Goal: Task Accomplishment & Management: Manage account settings

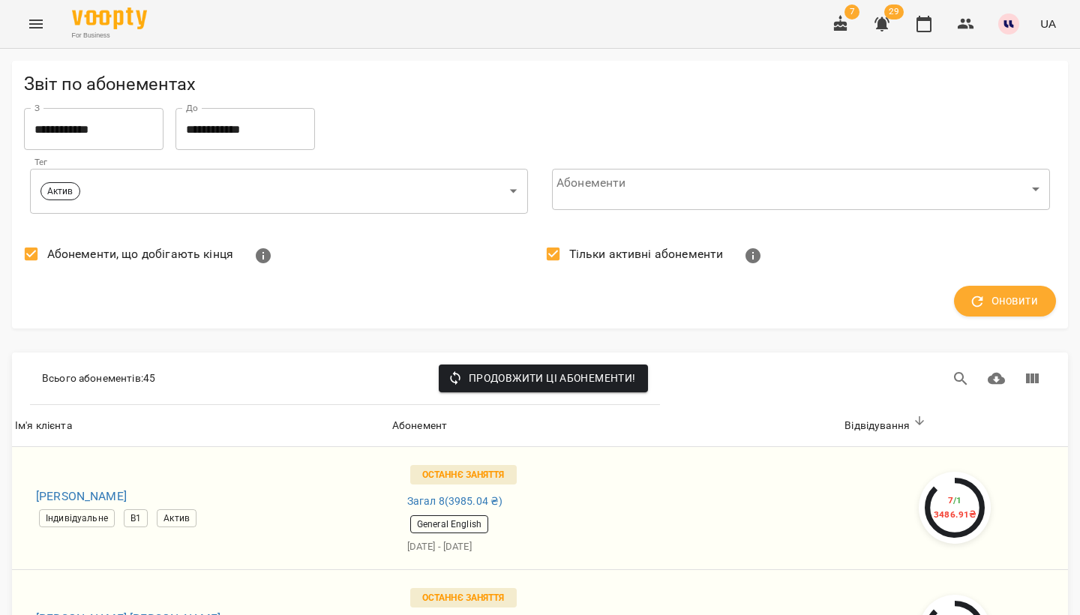
scroll to position [312, 0]
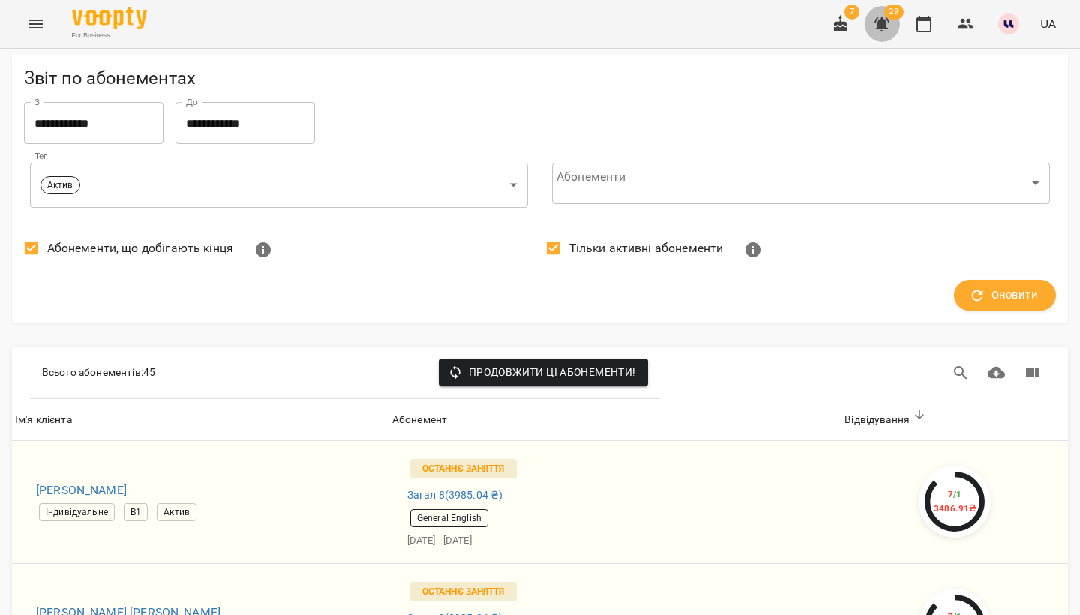
click at [882, 17] on icon "button" at bounding box center [882, 24] width 18 height 18
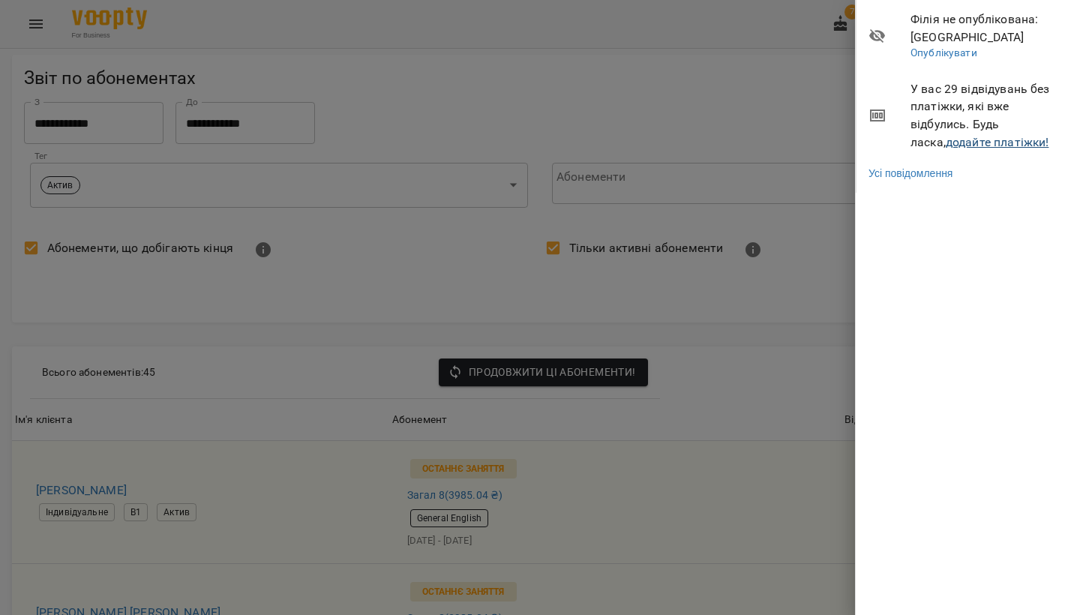
click at [947, 145] on link "додайте платіжки!" at bounding box center [998, 142] width 104 height 14
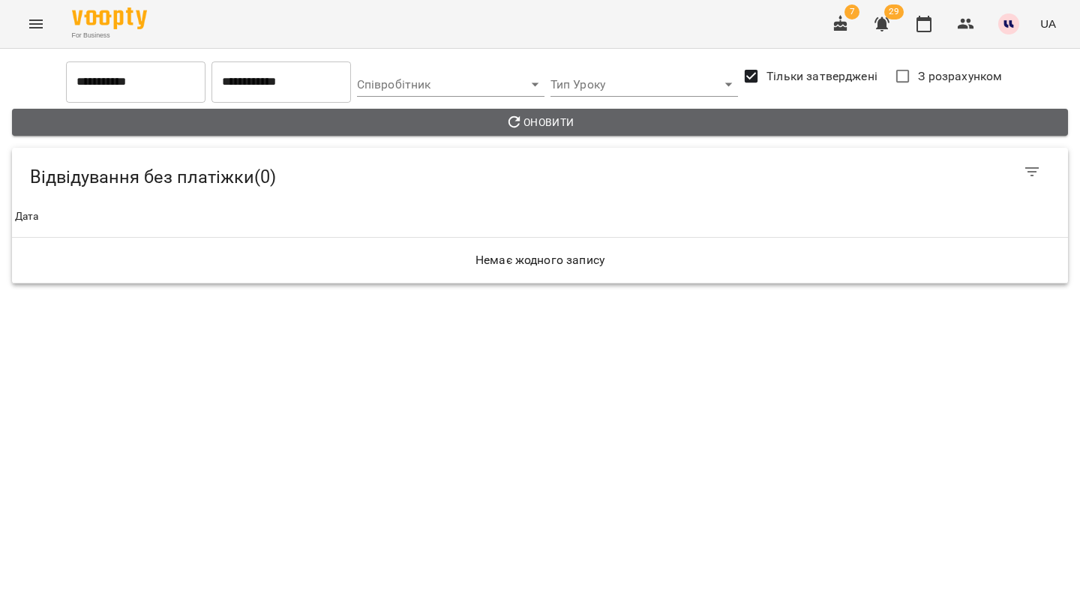
click at [690, 128] on span "Оновити" at bounding box center [540, 122] width 1032 height 18
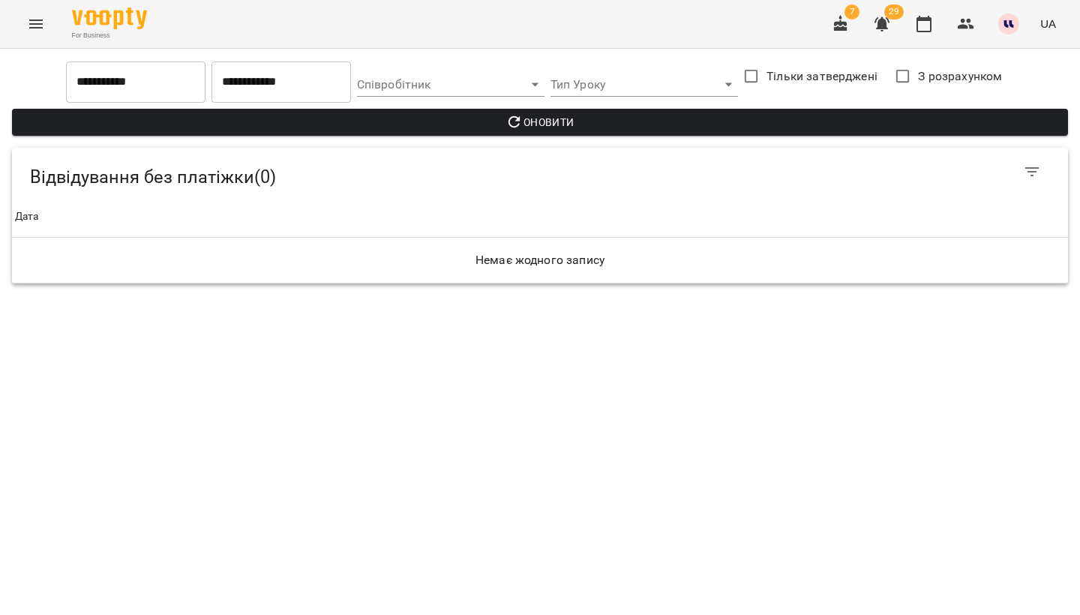
click at [733, 120] on span "Оновити" at bounding box center [540, 122] width 1032 height 18
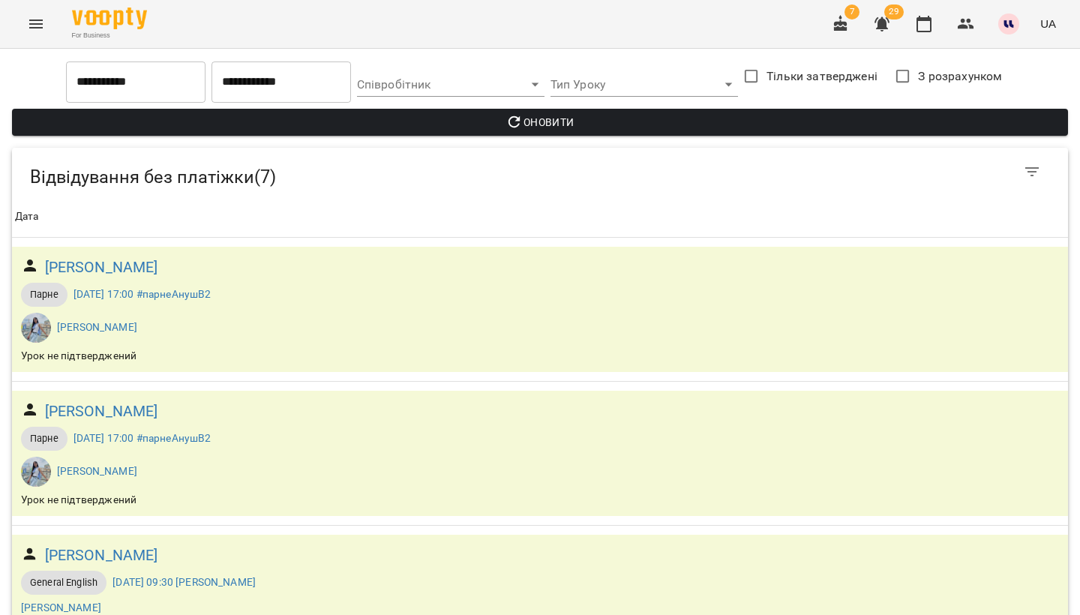
click at [885, 25] on icon "button" at bounding box center [882, 24] width 15 height 14
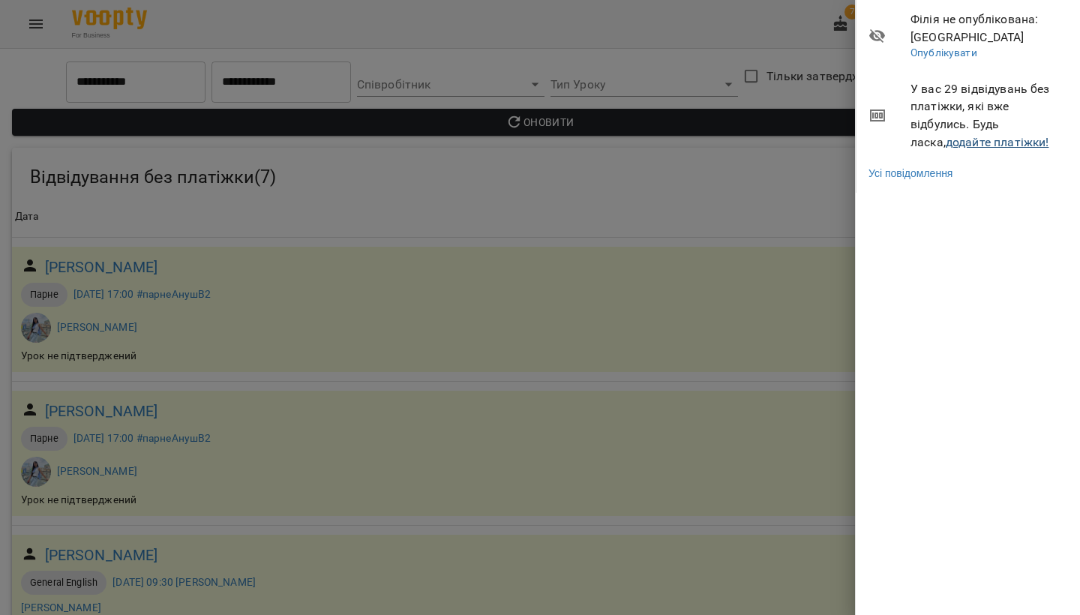
click at [993, 140] on link "додайте платіжки!" at bounding box center [998, 142] width 104 height 14
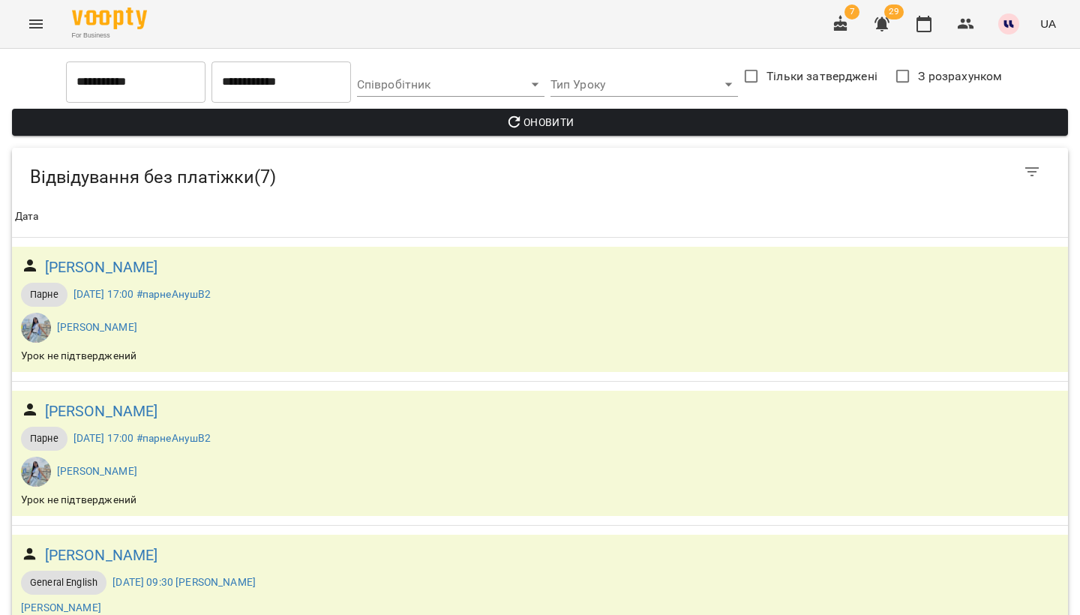
click at [158, 79] on input "**********" at bounding box center [136, 82] width 140 height 42
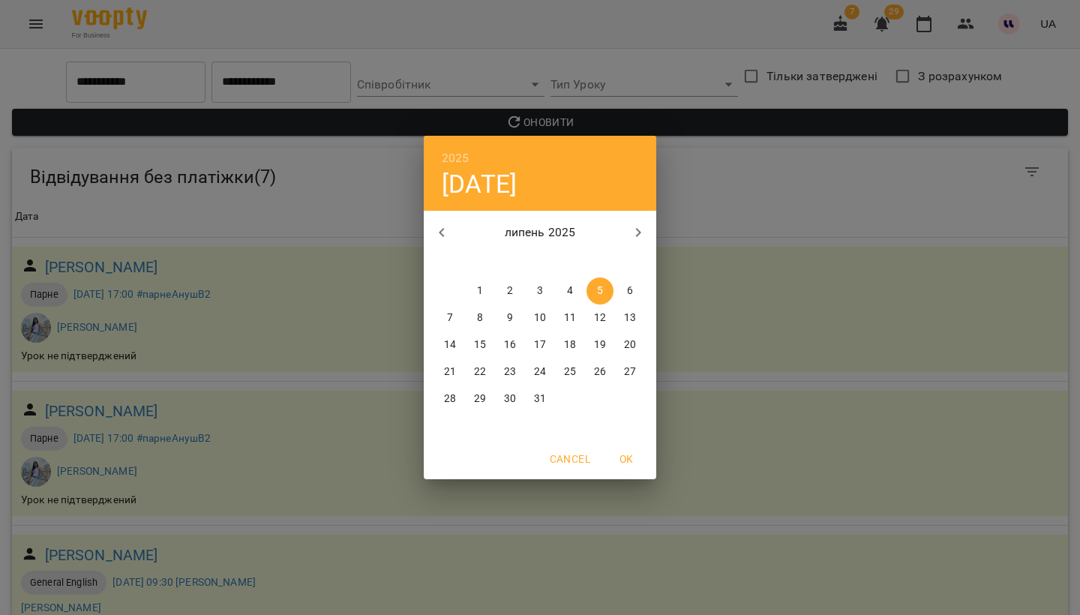
click at [442, 232] on icon "button" at bounding box center [442, 233] width 18 height 18
click at [485, 292] on span "1" at bounding box center [480, 291] width 27 height 15
type input "**********"
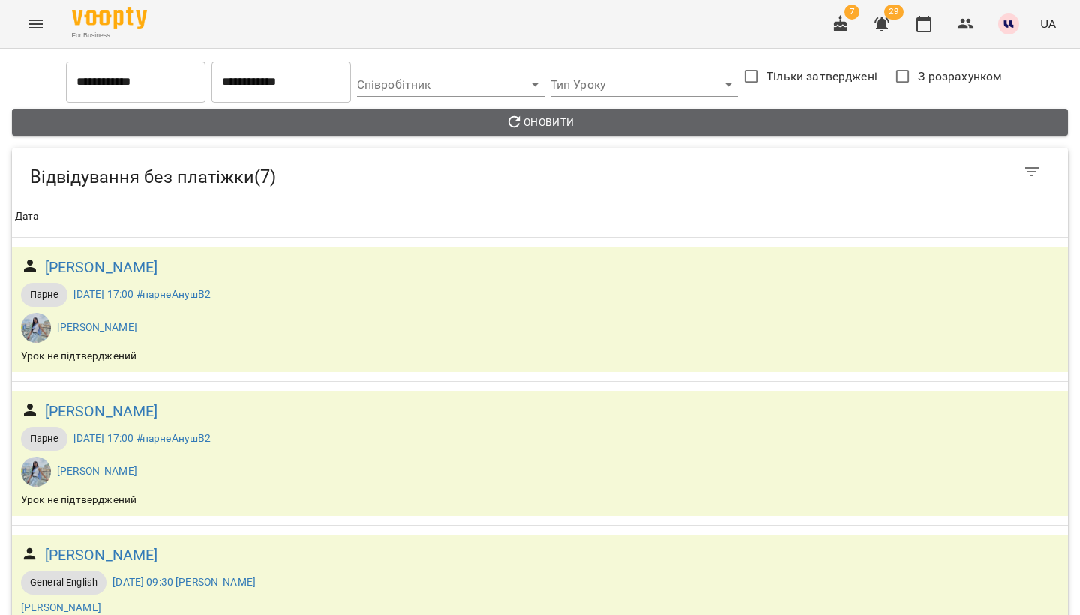
click at [515, 120] on icon "button" at bounding box center [515, 122] width 18 height 18
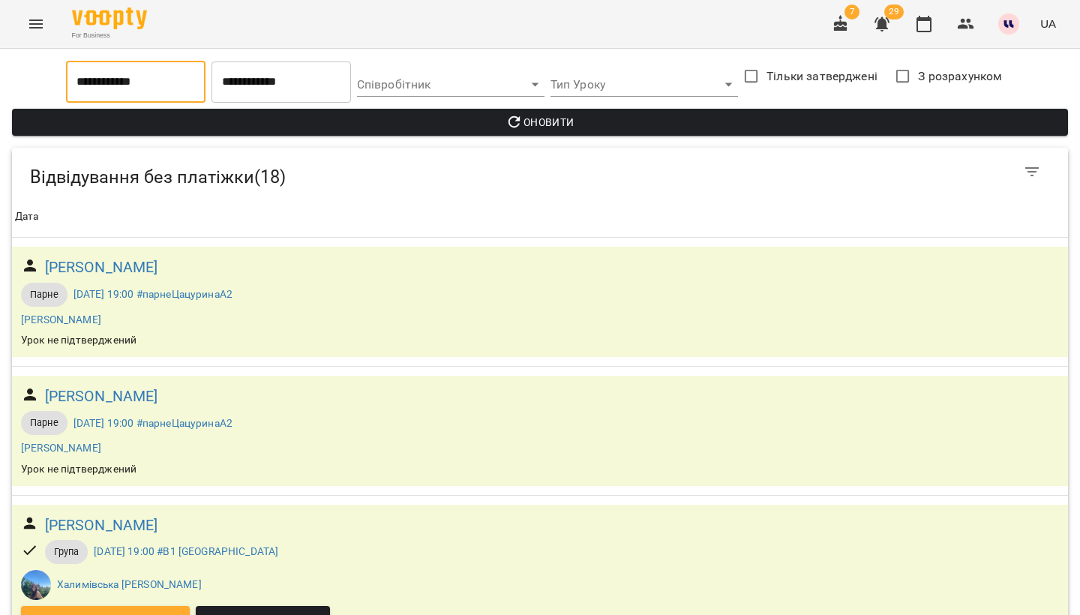
click at [158, 90] on input "**********" at bounding box center [136, 82] width 140 height 42
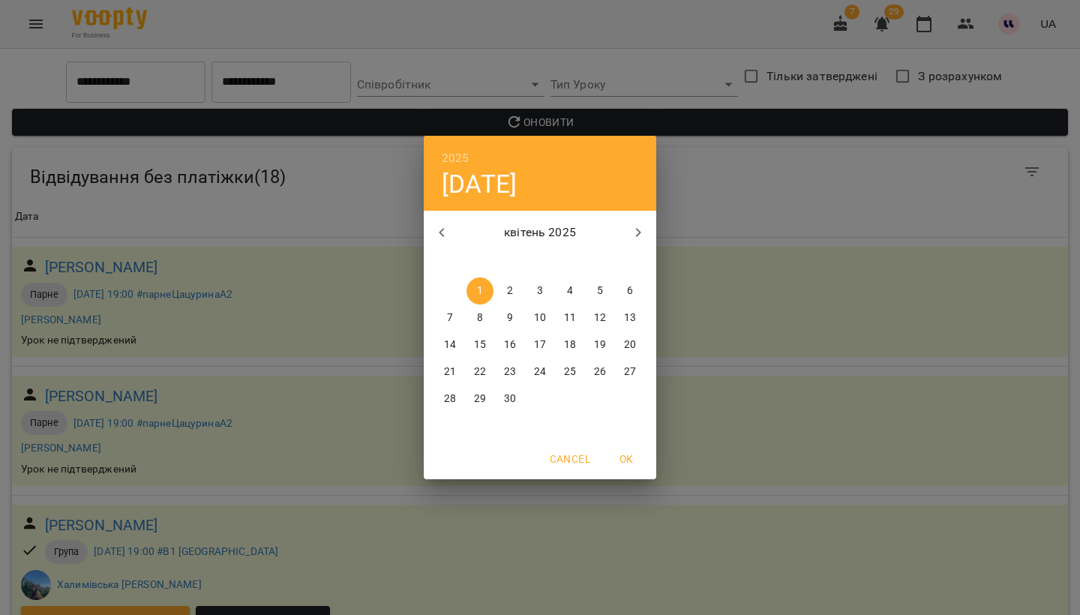
click at [443, 225] on icon "button" at bounding box center [442, 233] width 18 height 18
click at [602, 287] on p "1" at bounding box center [600, 291] width 6 height 15
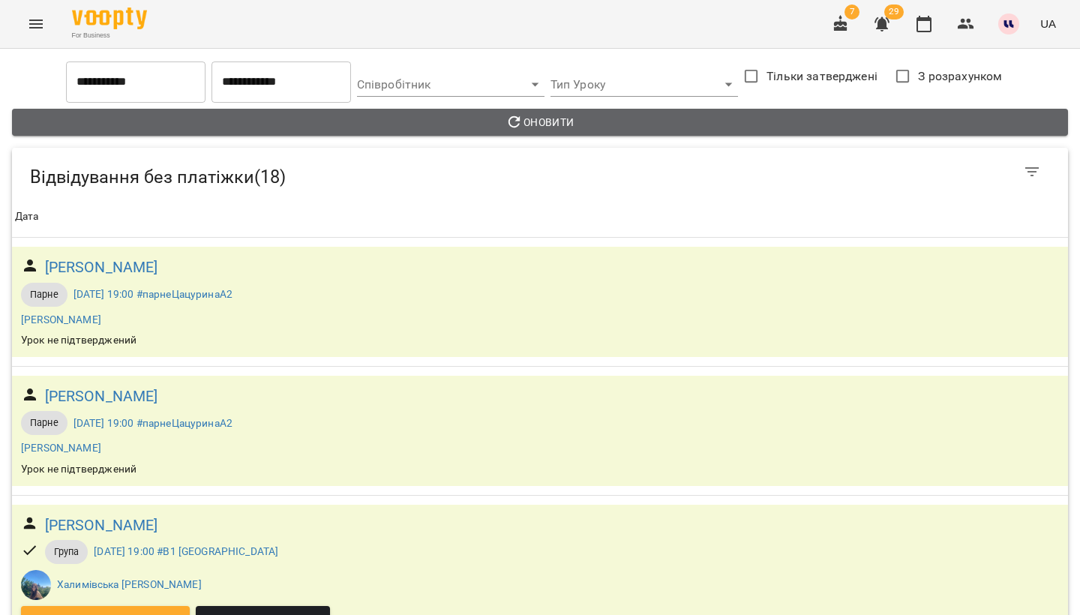
click at [543, 118] on span "Оновити" at bounding box center [540, 122] width 1032 height 18
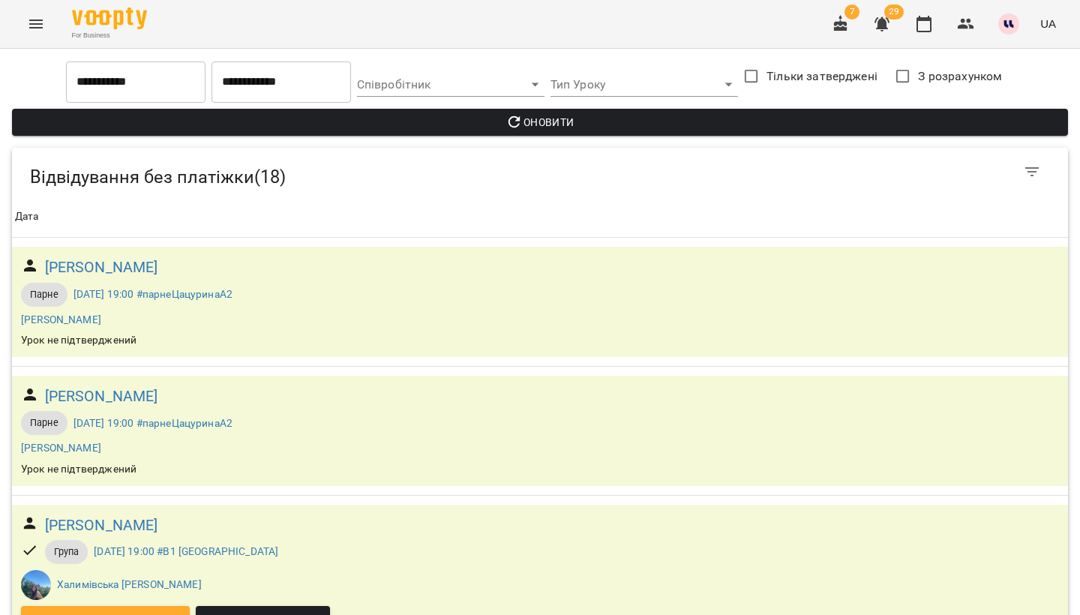
click at [894, 27] on button "button" at bounding box center [882, 24] width 36 height 36
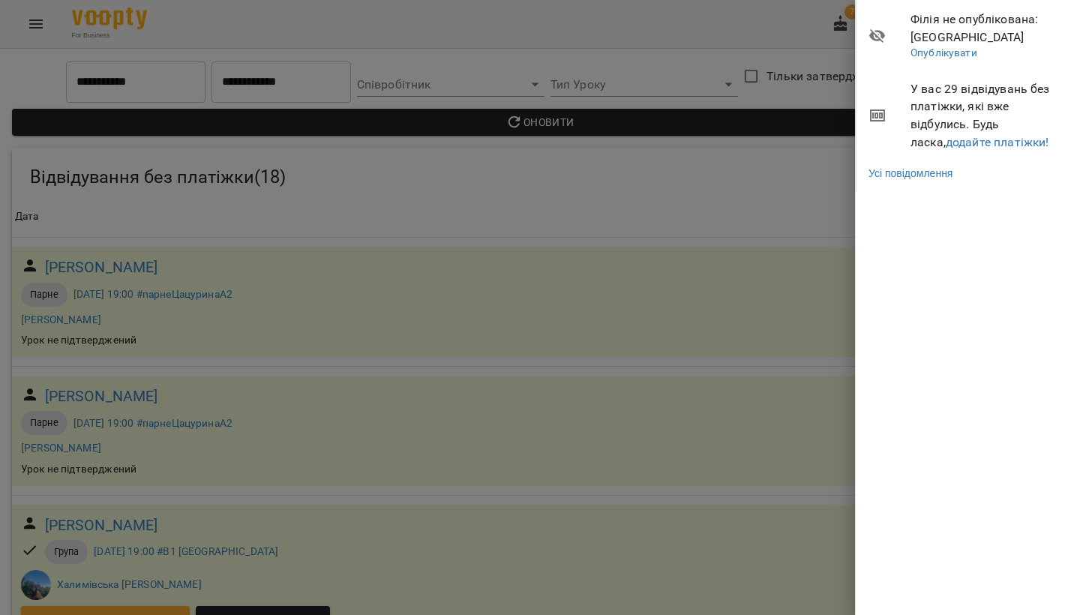
click at [513, 271] on div at bounding box center [540, 307] width 1080 height 615
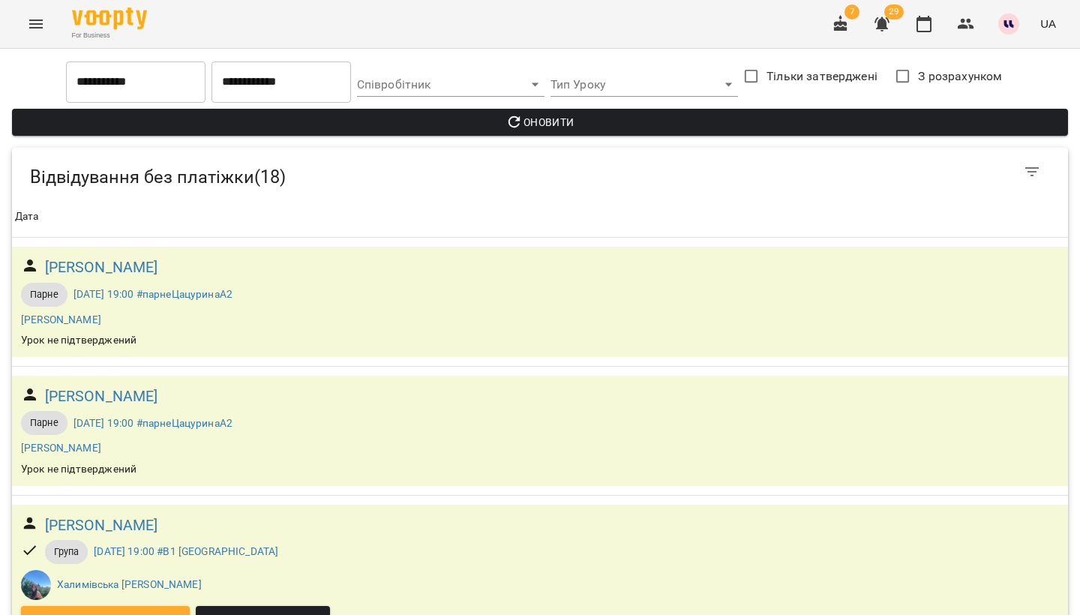
click at [151, 72] on input "**********" at bounding box center [136, 82] width 140 height 42
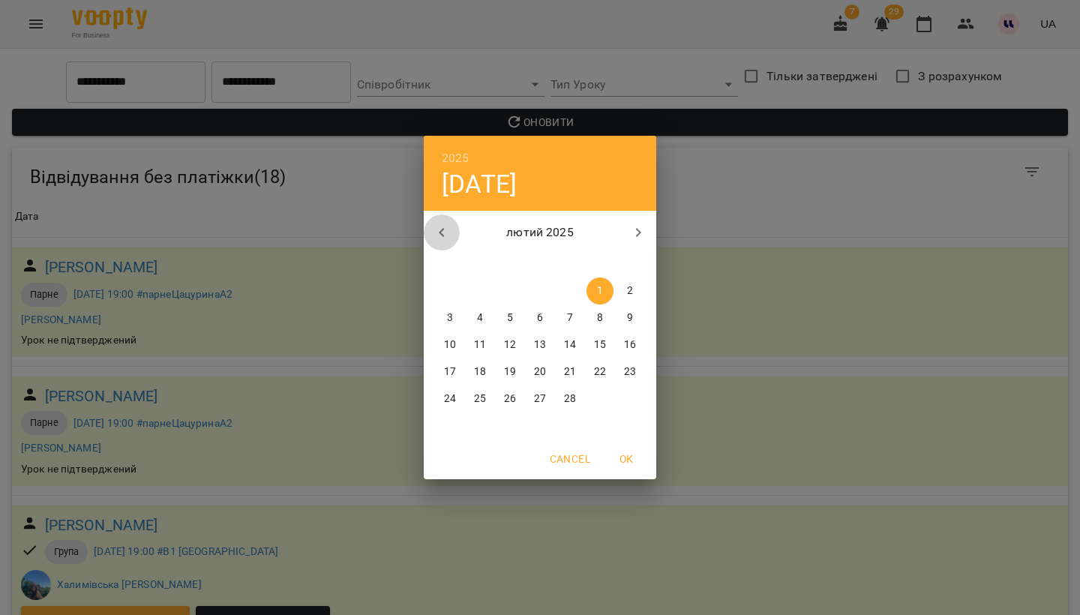
click at [443, 224] on icon "button" at bounding box center [442, 233] width 18 height 18
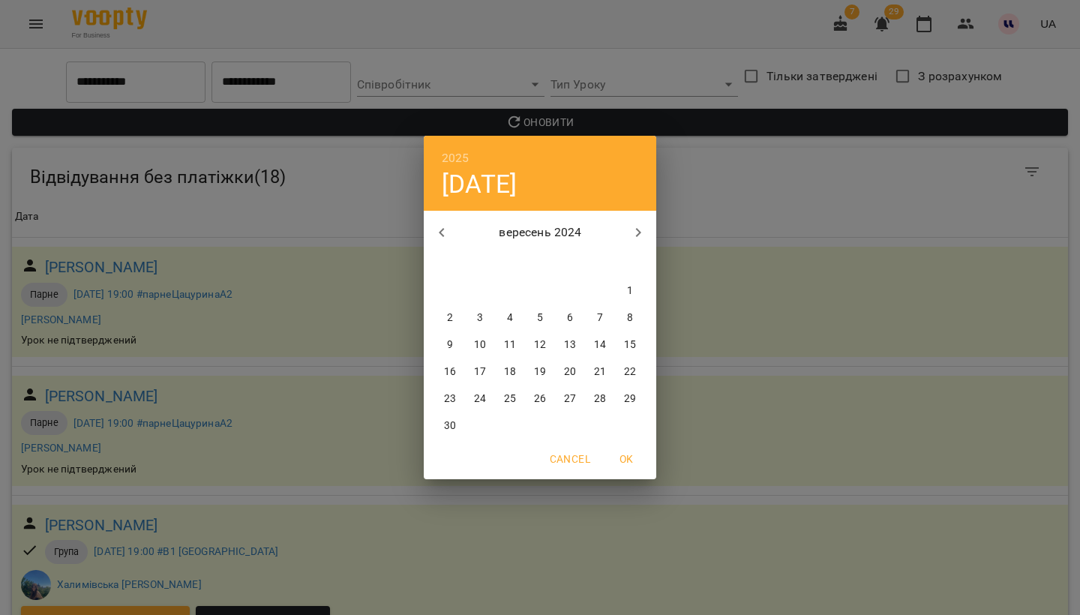
click at [443, 224] on icon "button" at bounding box center [442, 233] width 18 height 18
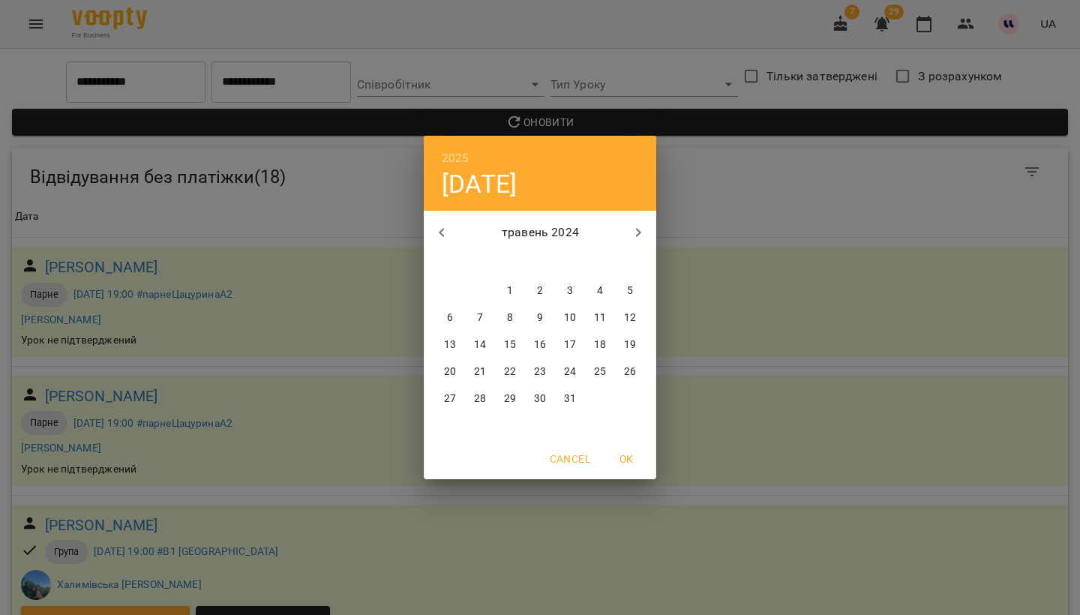
click at [443, 224] on icon "button" at bounding box center [442, 233] width 18 height 18
click at [571, 284] on p "1" at bounding box center [570, 291] width 6 height 15
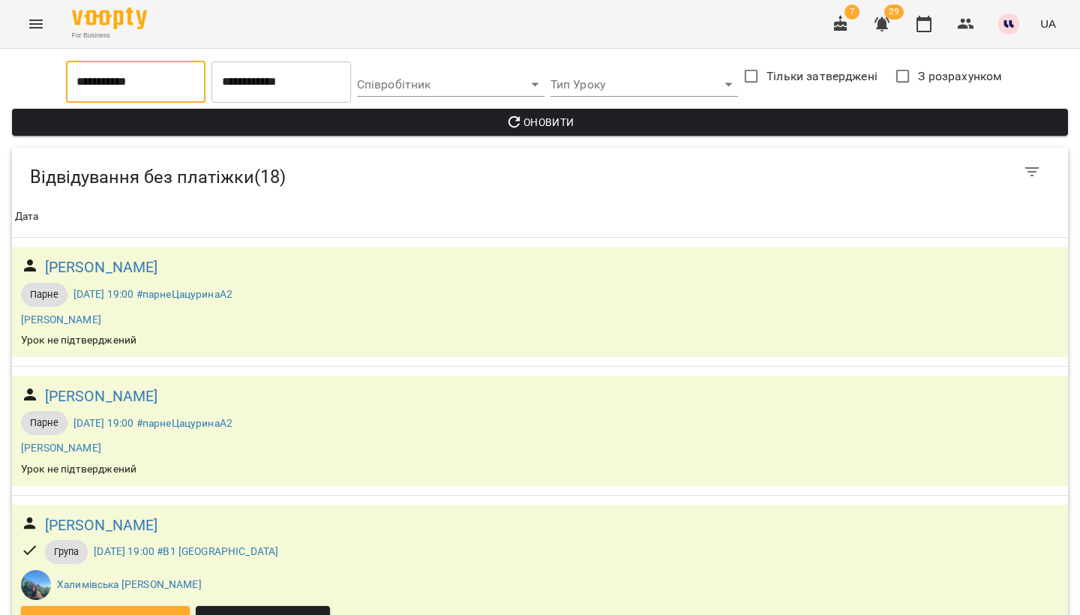
click at [487, 120] on span "Оновити" at bounding box center [540, 122] width 1032 height 18
click at [882, 32] on icon "button" at bounding box center [882, 24] width 18 height 18
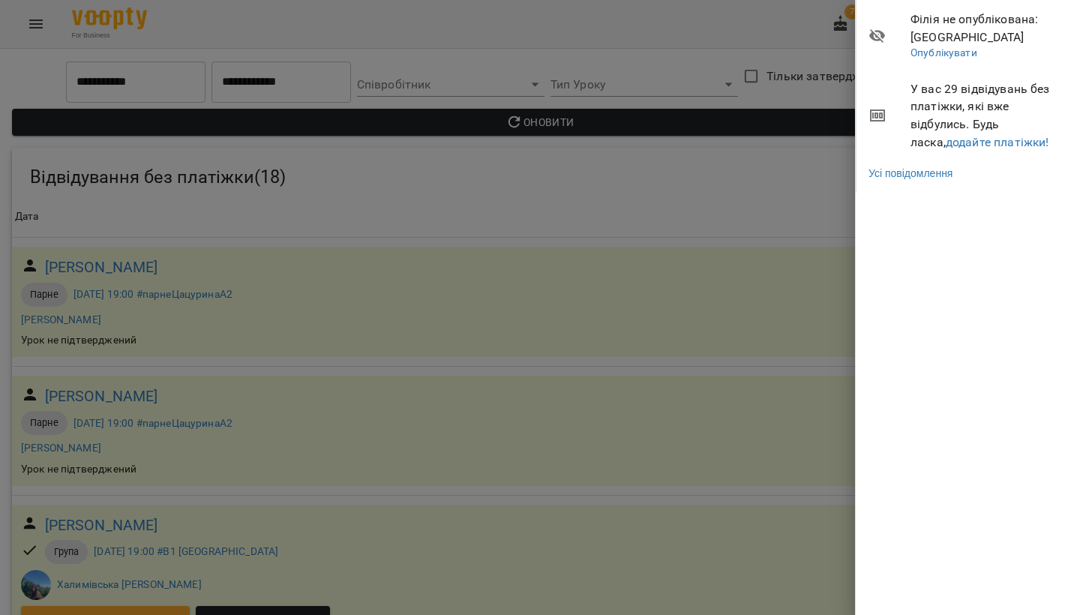
click at [268, 138] on div at bounding box center [540, 307] width 1080 height 615
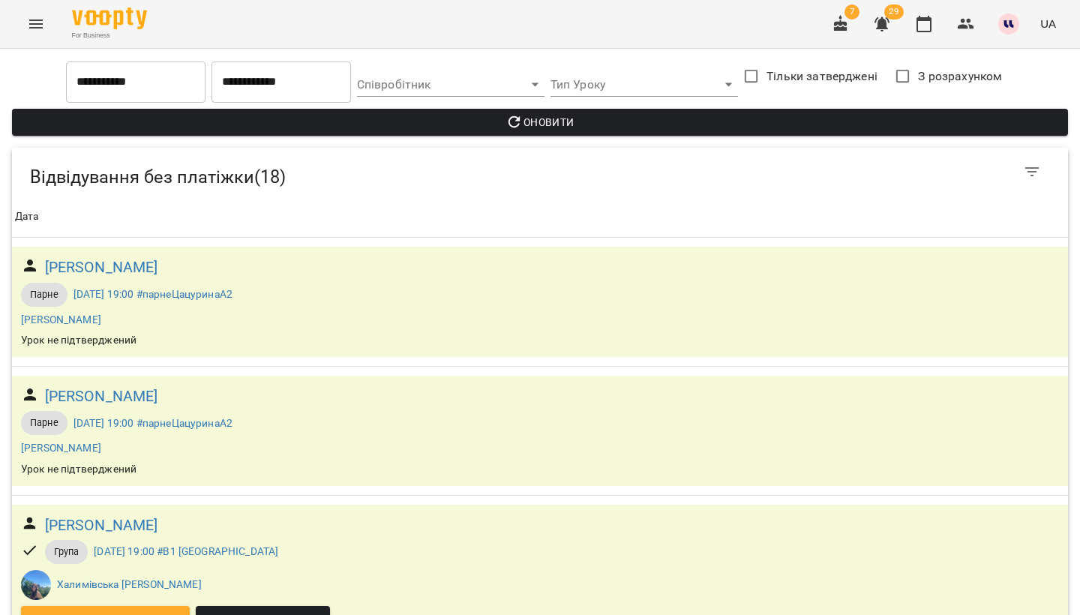
click at [158, 103] on div "**********" at bounding box center [136, 82] width 146 height 48
click at [158, 89] on input "**********" at bounding box center [136, 82] width 140 height 42
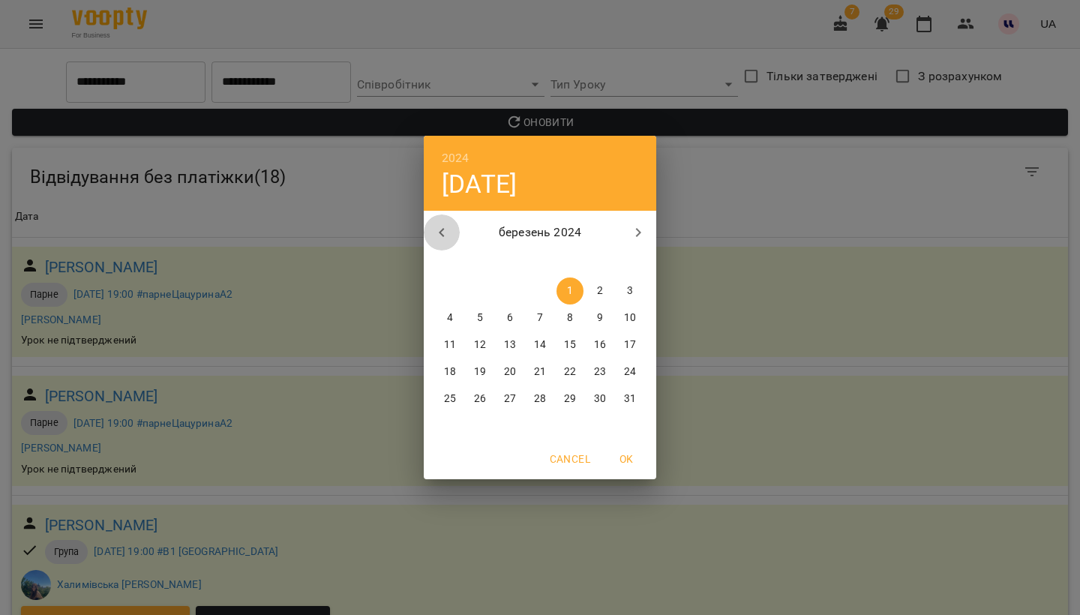
click at [435, 230] on icon "button" at bounding box center [442, 233] width 18 height 18
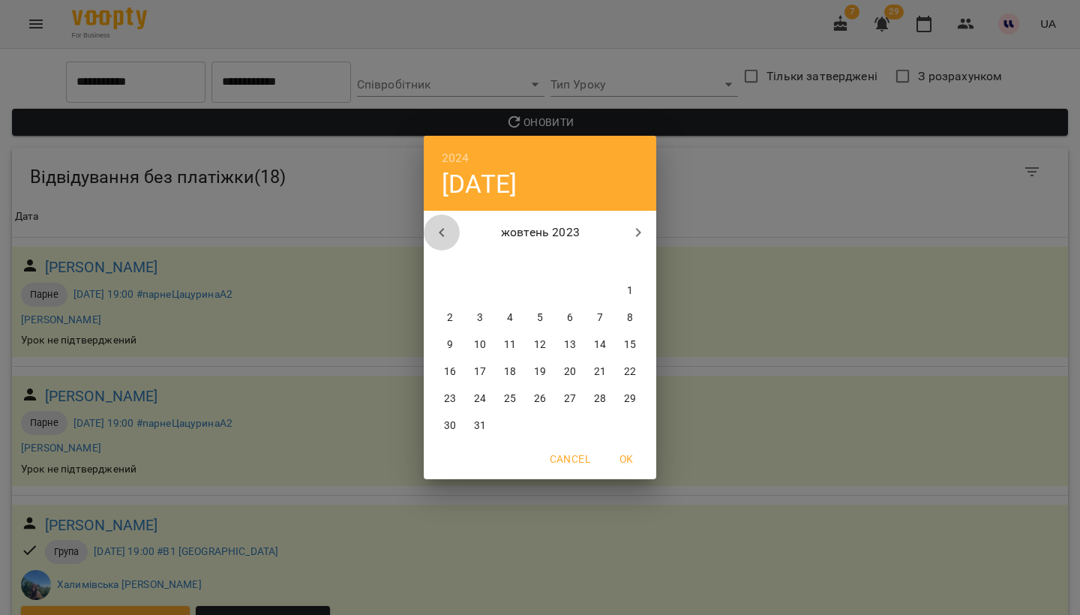
click at [435, 230] on icon "button" at bounding box center [442, 233] width 18 height 18
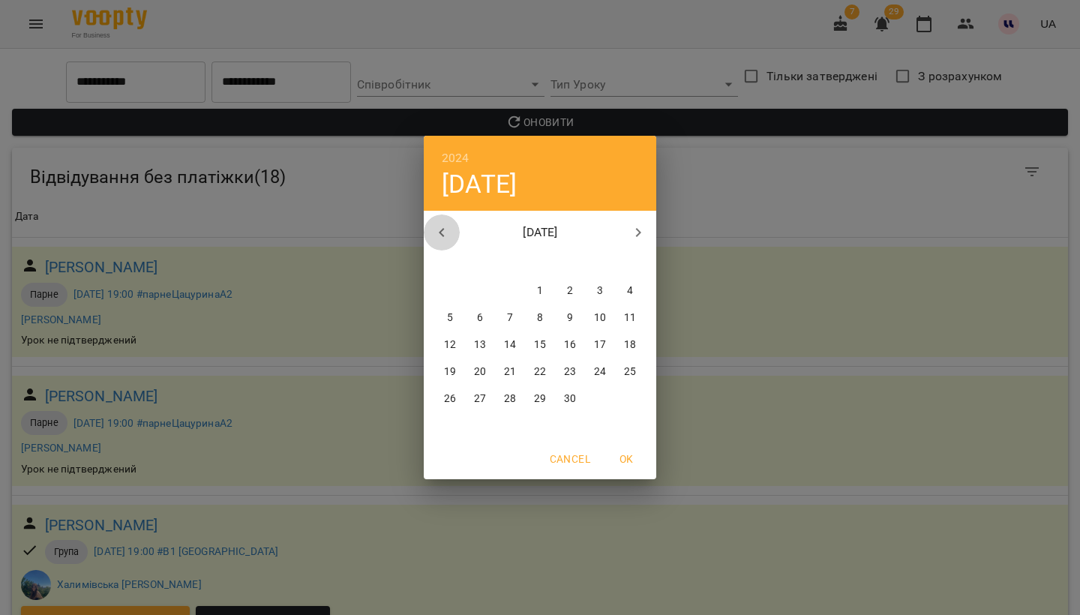
click at [435, 230] on icon "button" at bounding box center [442, 233] width 18 height 18
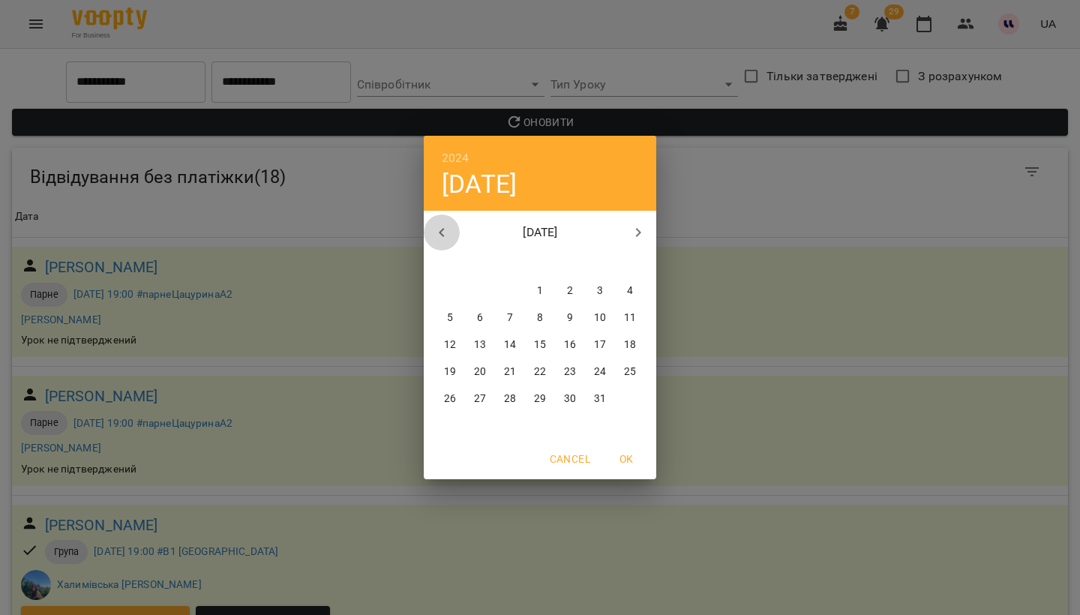
click at [435, 230] on icon "button" at bounding box center [442, 233] width 18 height 18
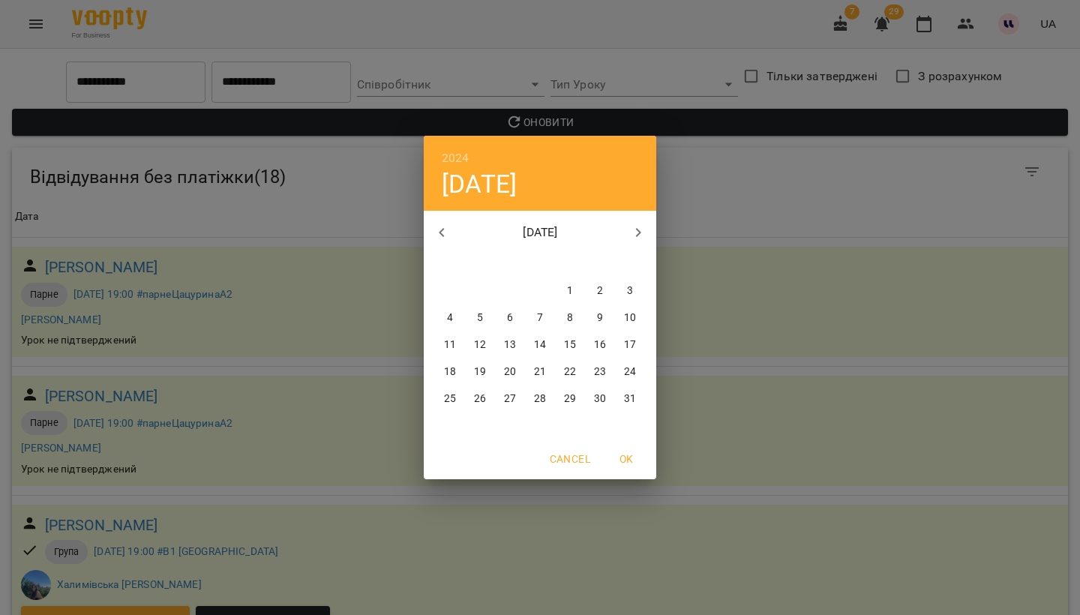
click at [435, 230] on icon "button" at bounding box center [442, 233] width 18 height 18
click at [512, 291] on p "1" at bounding box center [510, 291] width 6 height 15
type input "**********"
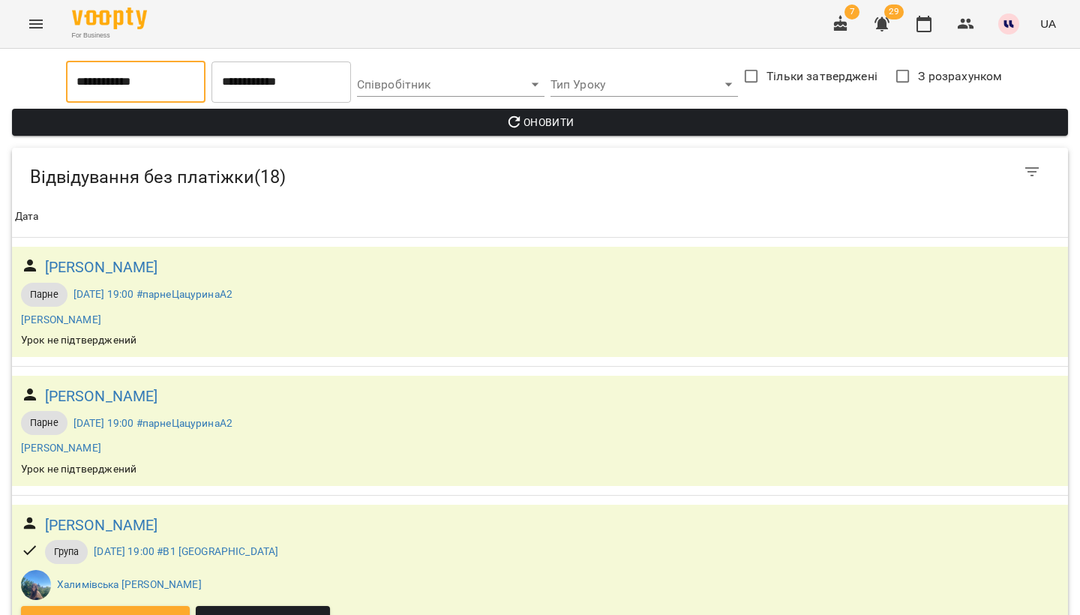
click at [509, 128] on icon "button" at bounding box center [515, 122] width 18 height 18
click at [152, 530] on h6 "[PERSON_NAME]" at bounding box center [101, 525] width 113 height 23
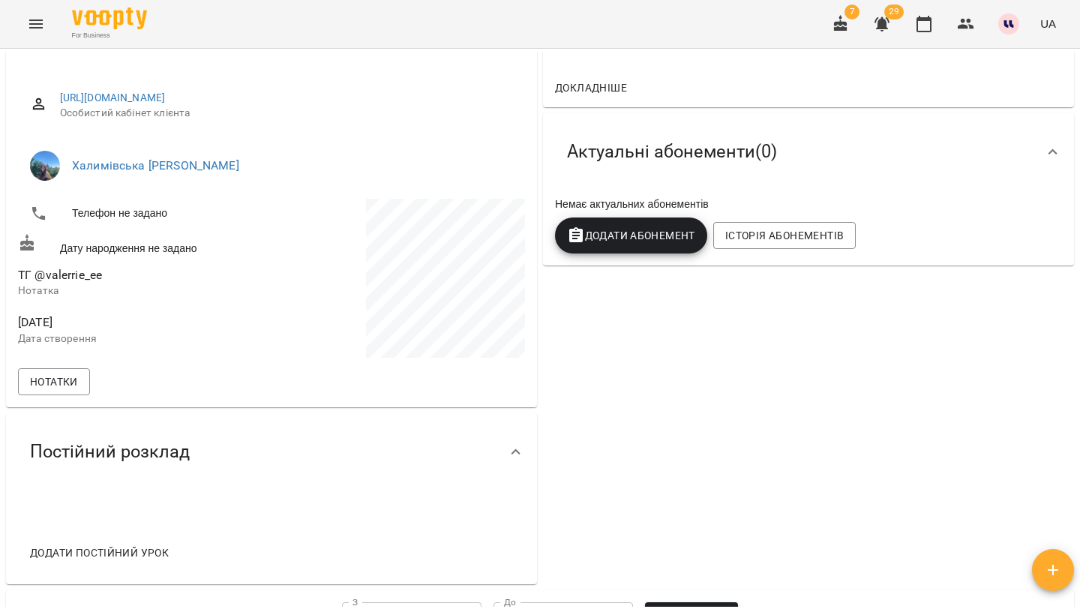
scroll to position [356, 0]
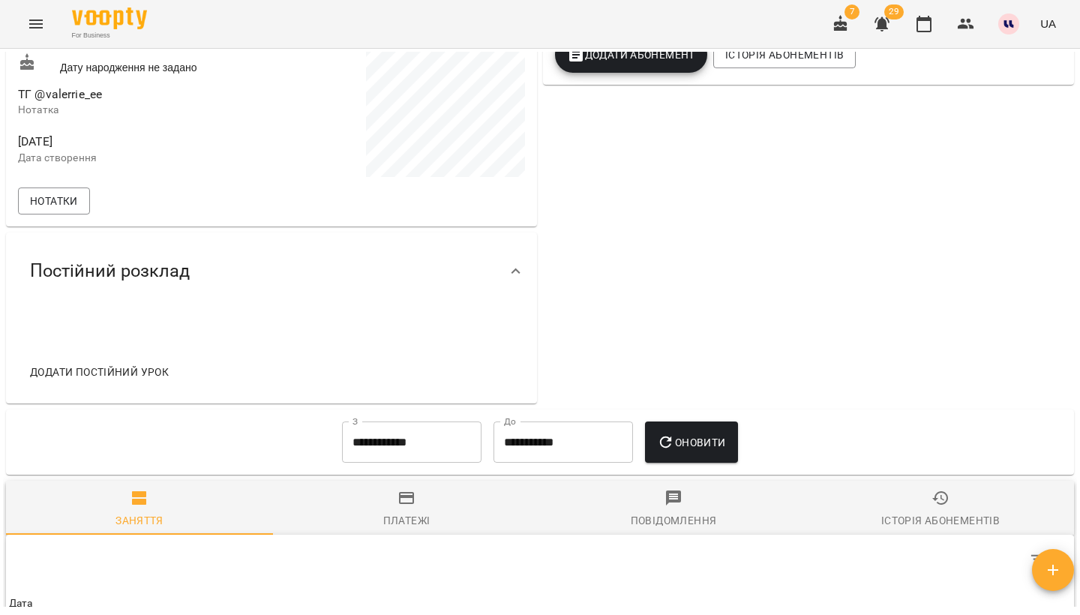
click at [954, 531] on button "Історія абонементів" at bounding box center [940, 508] width 267 height 54
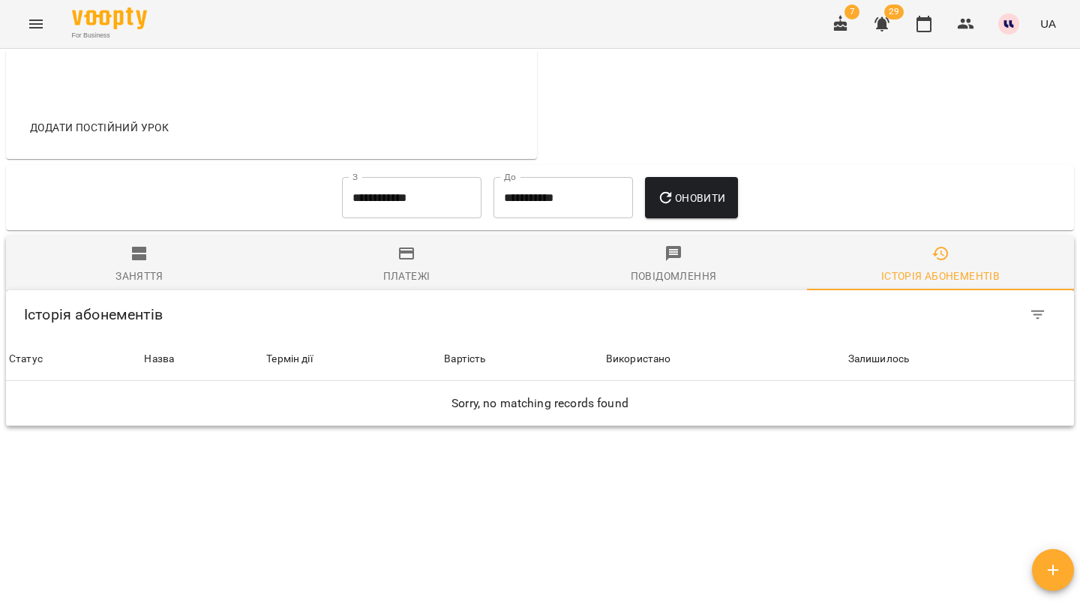
scroll to position [600, 0]
click at [389, 201] on input "**********" at bounding box center [412, 199] width 140 height 42
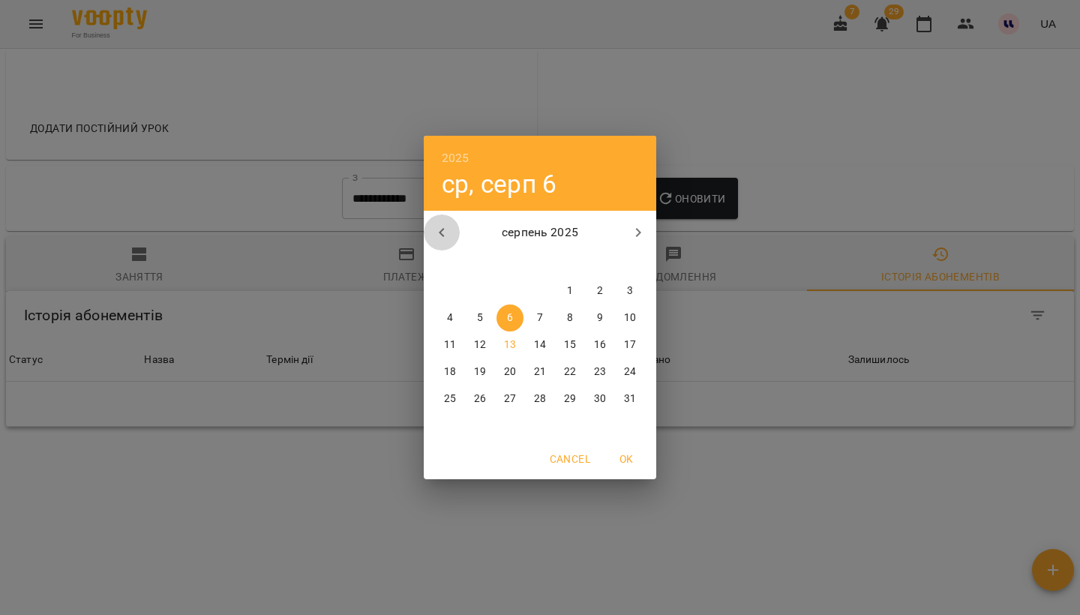
click at [444, 234] on icon "button" at bounding box center [442, 233] width 18 height 18
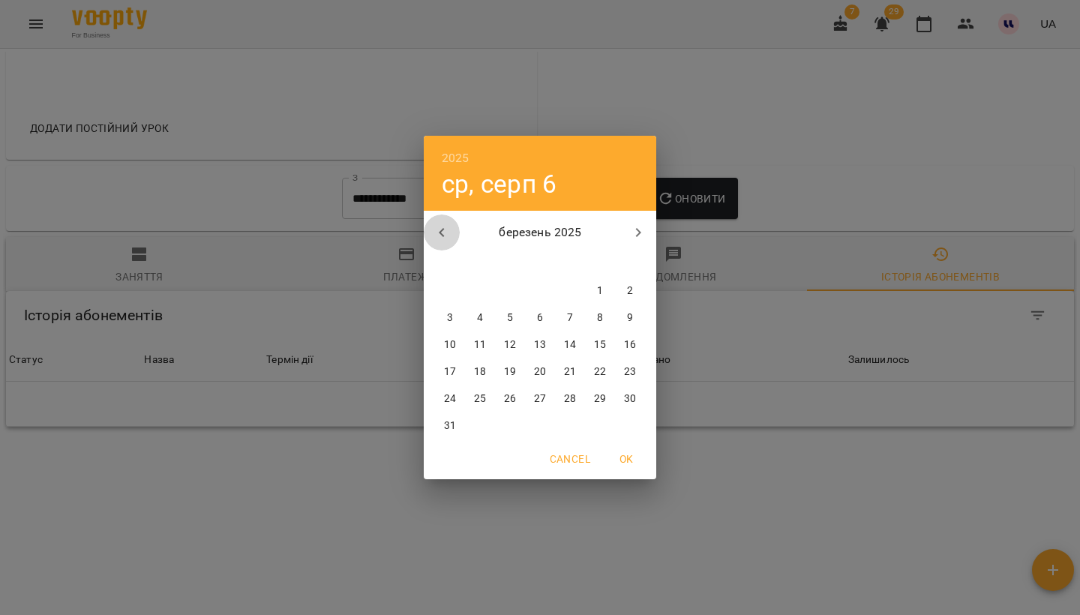
click at [444, 234] on icon "button" at bounding box center [442, 233] width 18 height 18
click at [510, 293] on p "1" at bounding box center [510, 291] width 6 height 15
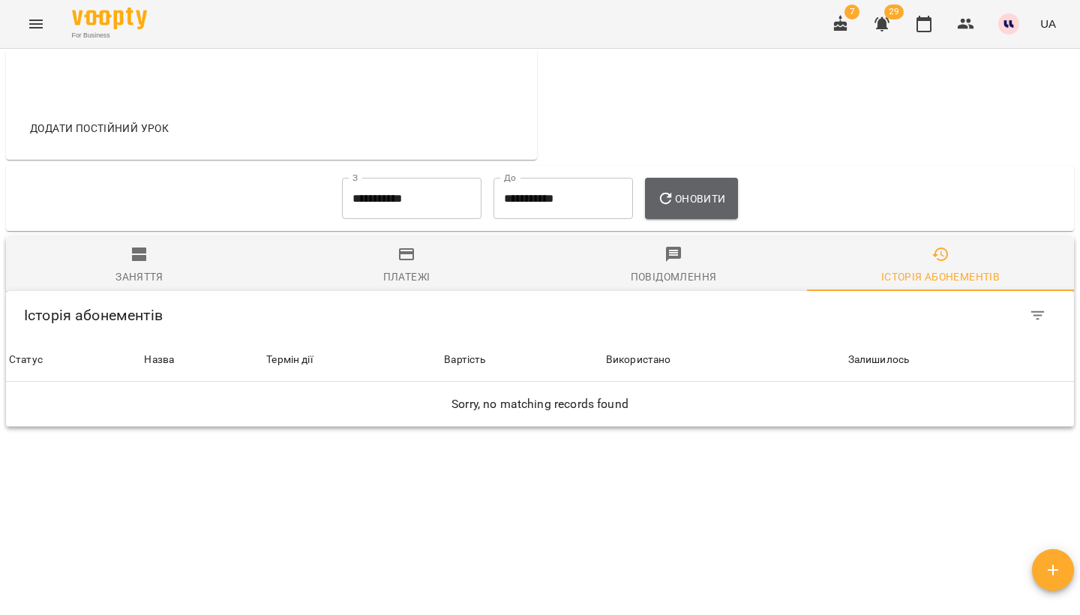
click at [675, 198] on icon "button" at bounding box center [666, 199] width 18 height 18
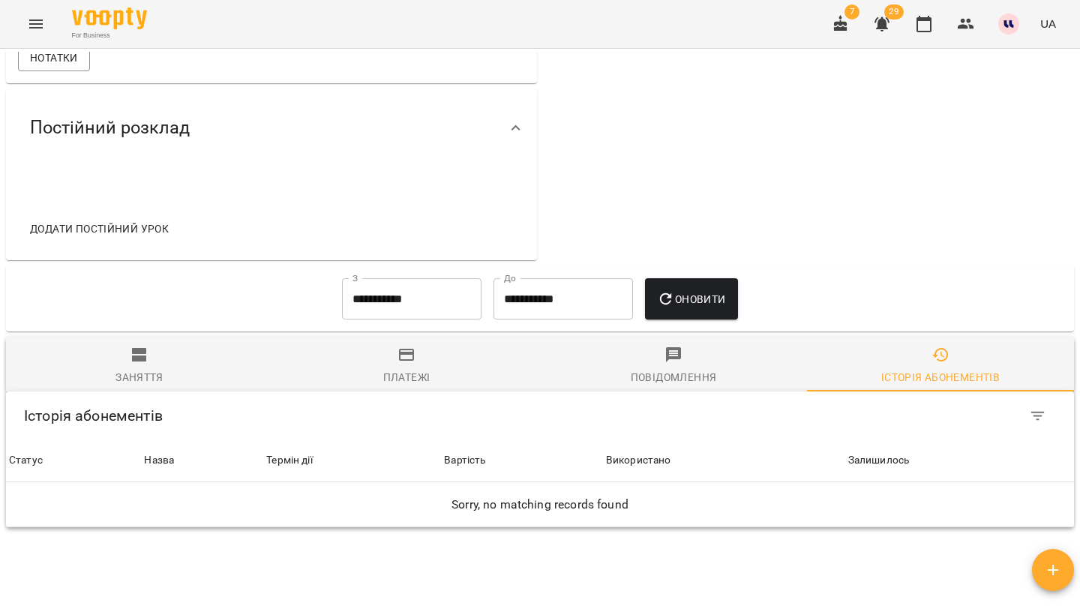
click at [452, 290] on input "**********" at bounding box center [412, 299] width 140 height 42
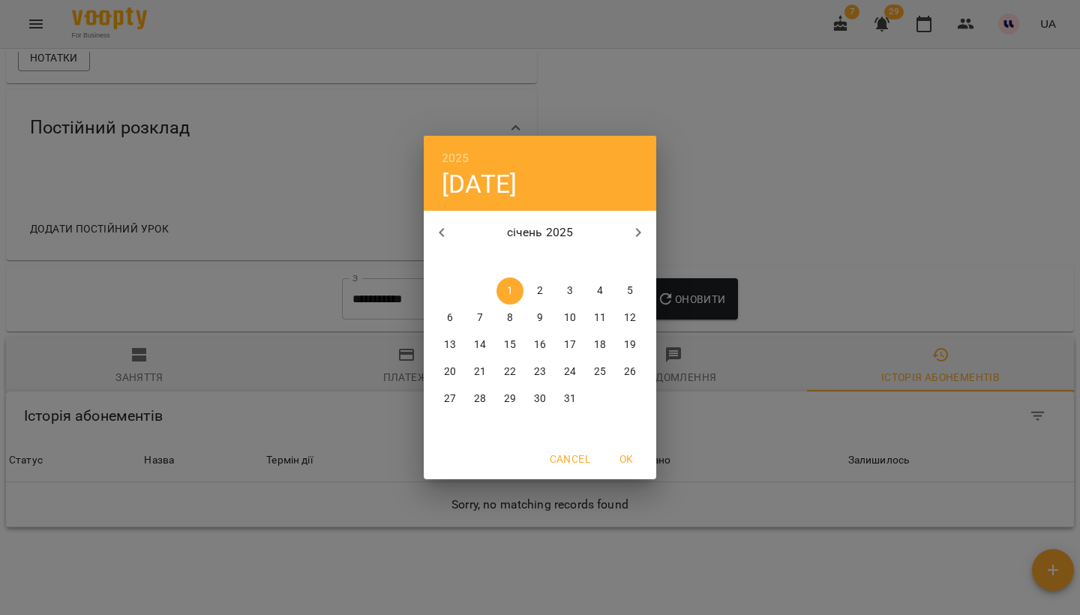
click at [449, 237] on icon "button" at bounding box center [442, 233] width 18 height 18
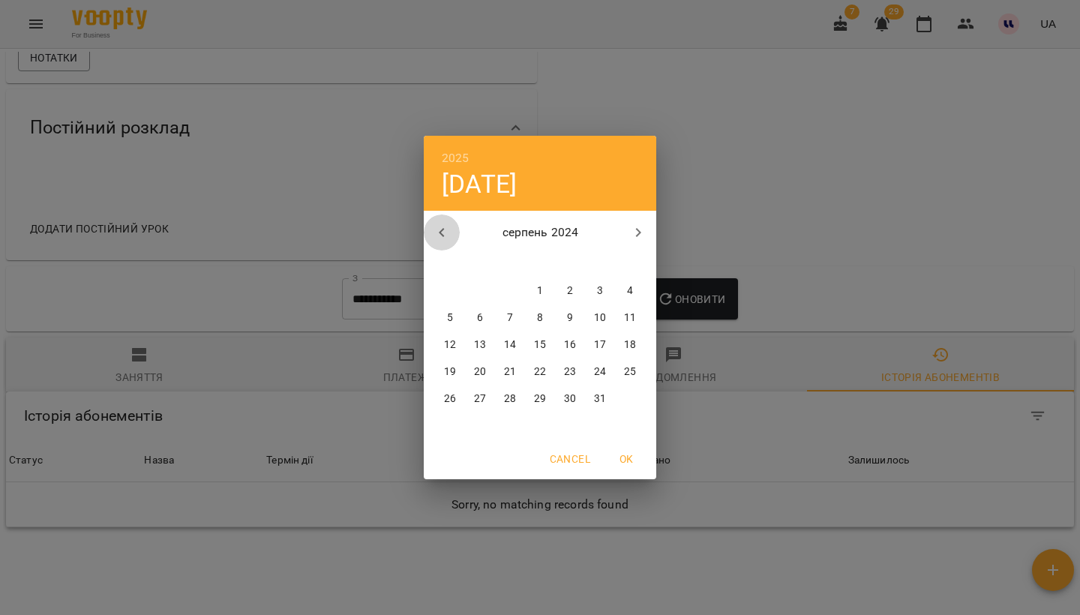
click at [449, 237] on icon "button" at bounding box center [442, 233] width 18 height 18
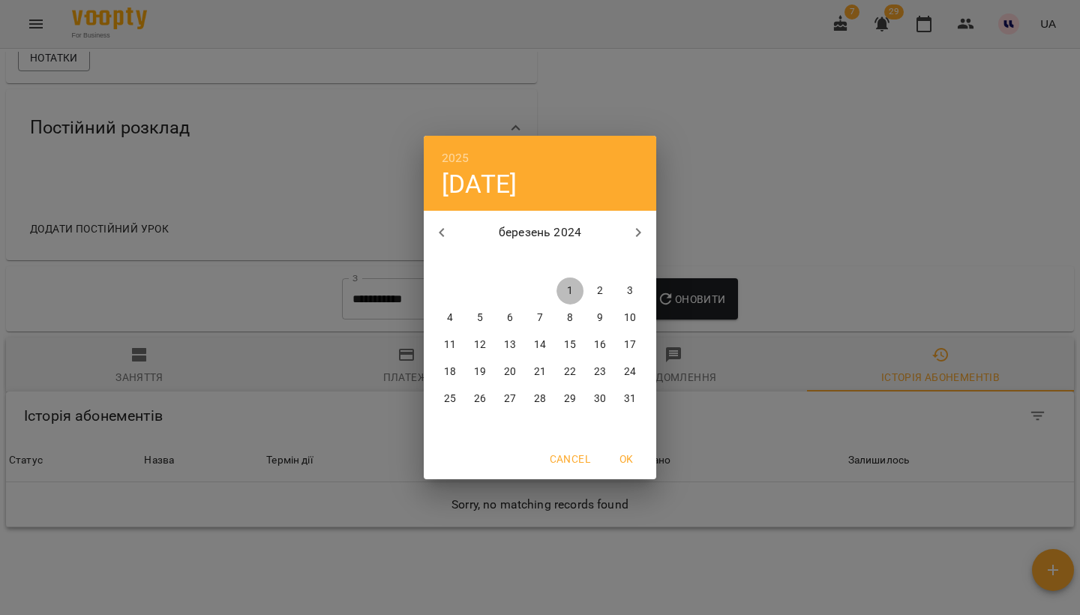
click at [561, 299] on button "1" at bounding box center [570, 291] width 27 height 27
type input "**********"
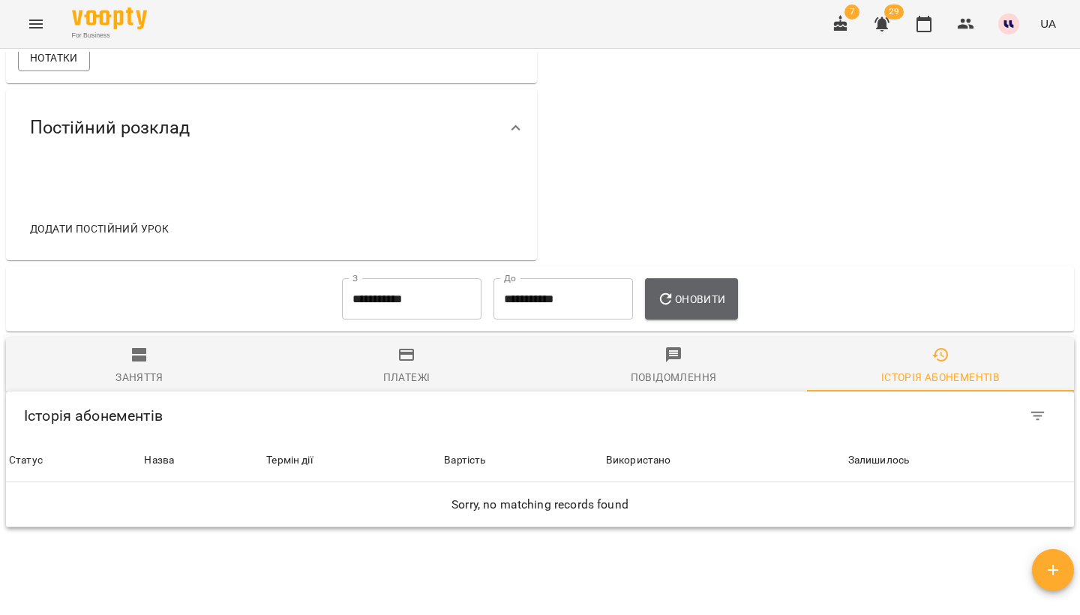
click at [672, 293] on icon "button" at bounding box center [666, 299] width 12 height 12
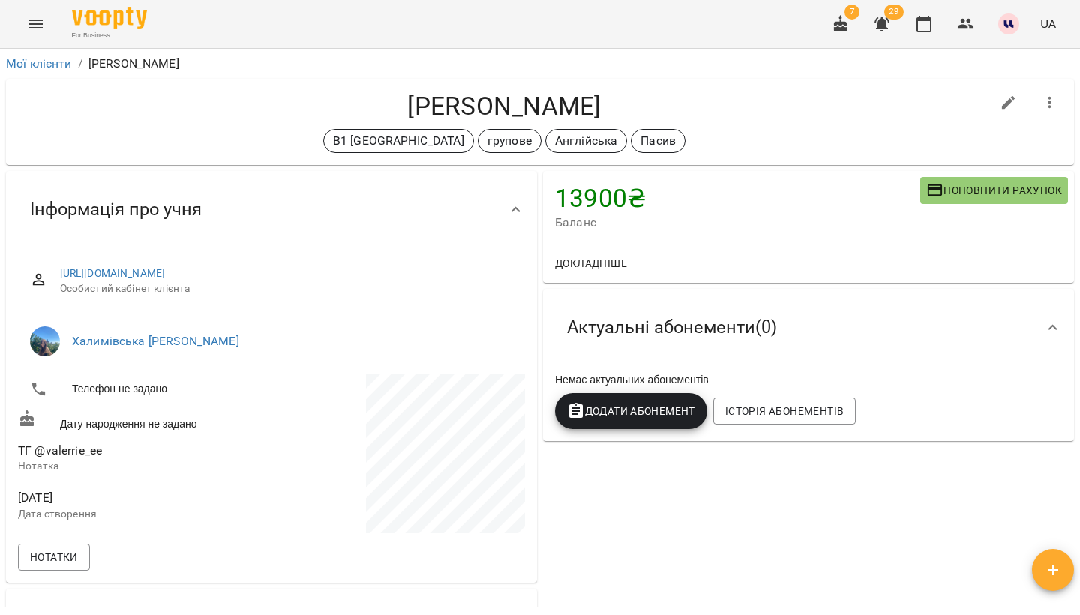
scroll to position [0, 0]
copy h4 "Єрмолаєва"
drag, startPoint x: 387, startPoint y: 107, endPoint x: 519, endPoint y: 106, distance: 132.1
click at [520, 106] on h4 "[PERSON_NAME]" at bounding box center [504, 106] width 973 height 31
click at [891, 20] on icon "button" at bounding box center [882, 24] width 18 height 18
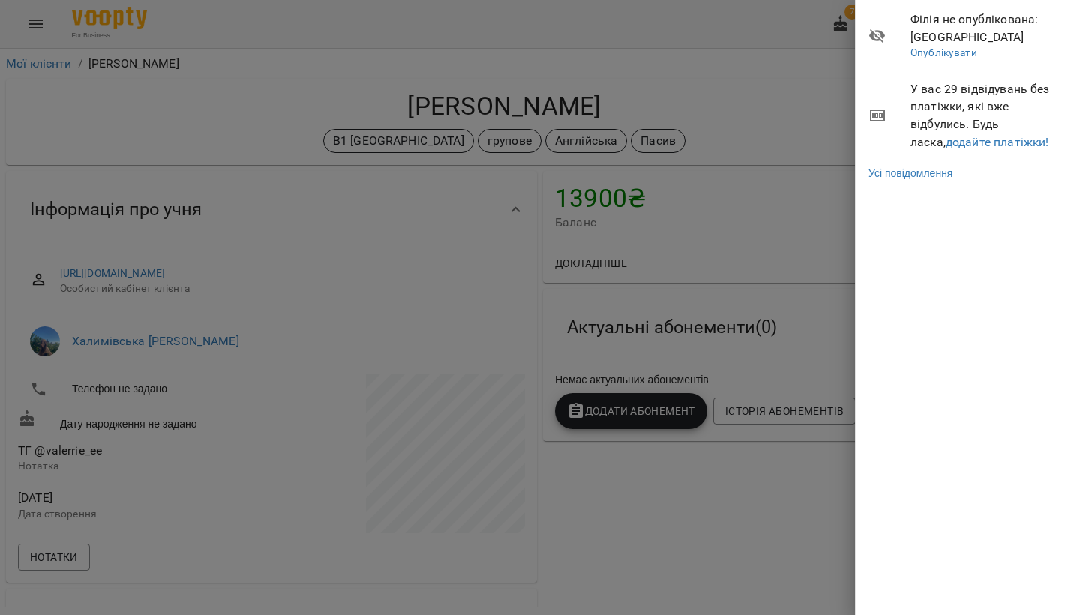
click at [956, 127] on span "У вас 29 відвідувань без платіжки, які вже відбулись. Будь ласка, додайте платі…" at bounding box center [990, 115] width 158 height 71
click at [956, 140] on link "додайте платіжки!" at bounding box center [998, 142] width 104 height 14
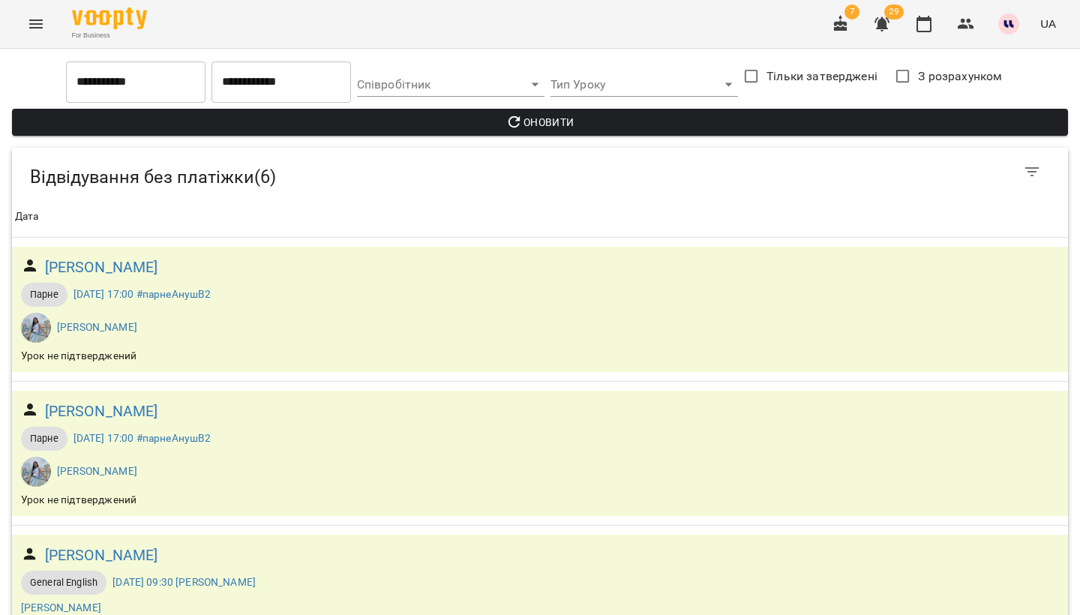
click at [152, 77] on input "**********" at bounding box center [136, 82] width 140 height 42
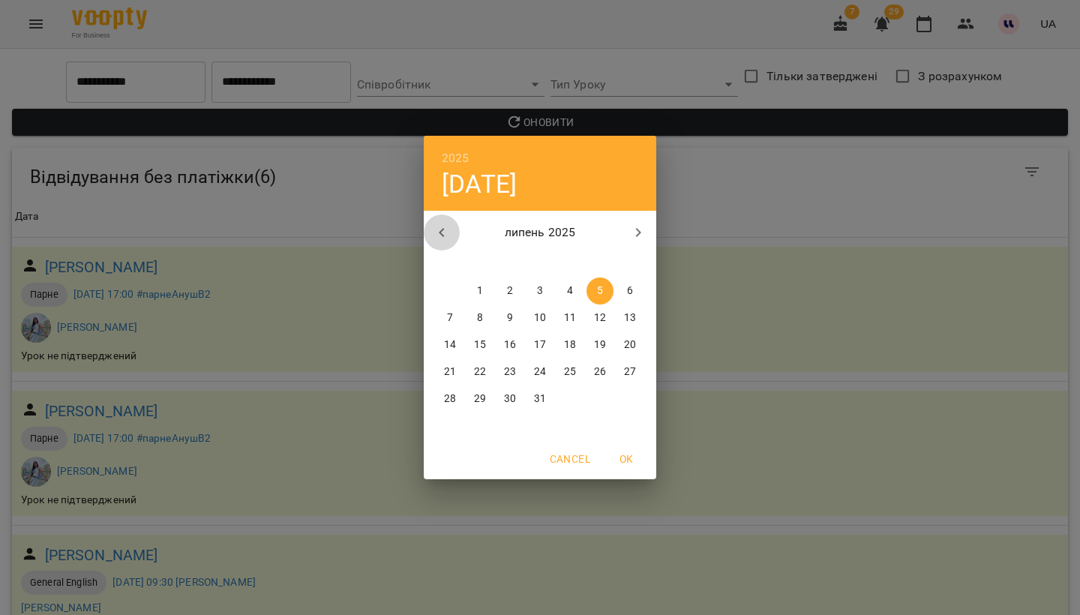
click at [445, 229] on icon "button" at bounding box center [442, 233] width 18 height 18
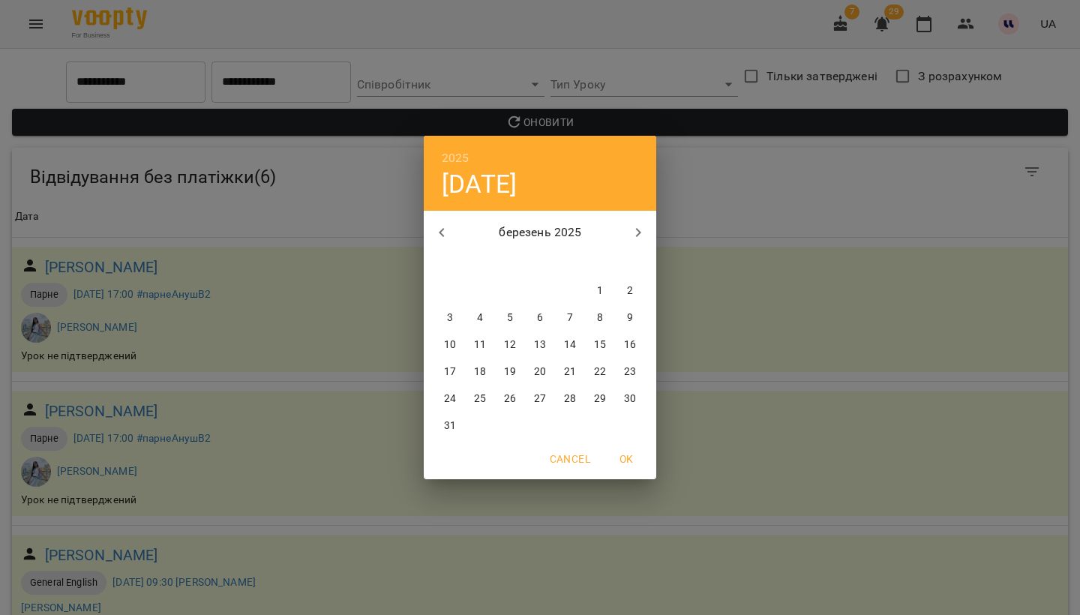
click at [445, 229] on icon "button" at bounding box center [442, 233] width 18 height 18
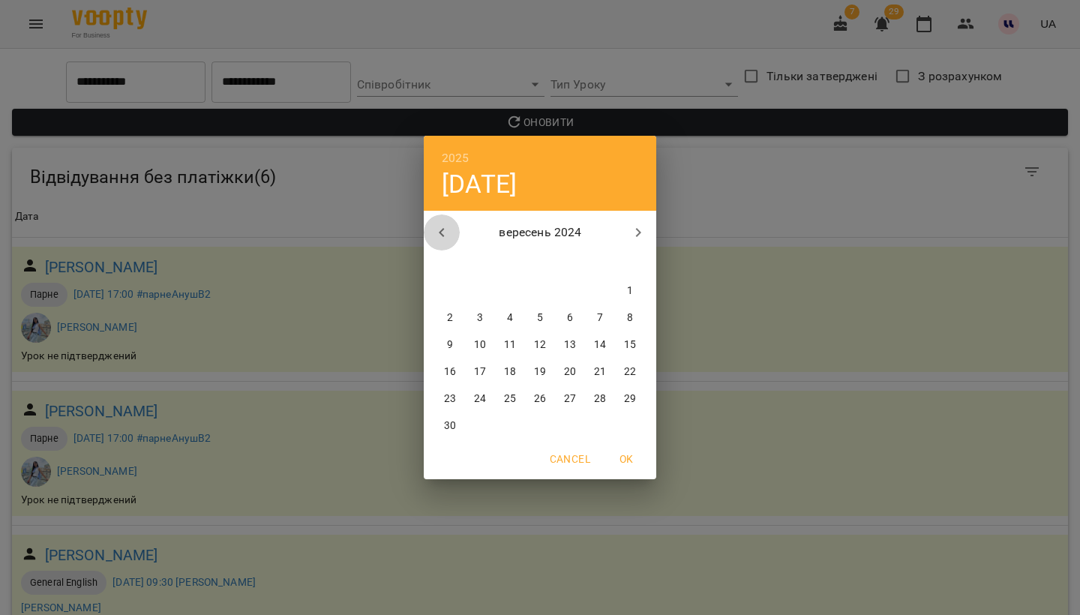
click at [445, 229] on icon "button" at bounding box center [442, 233] width 18 height 18
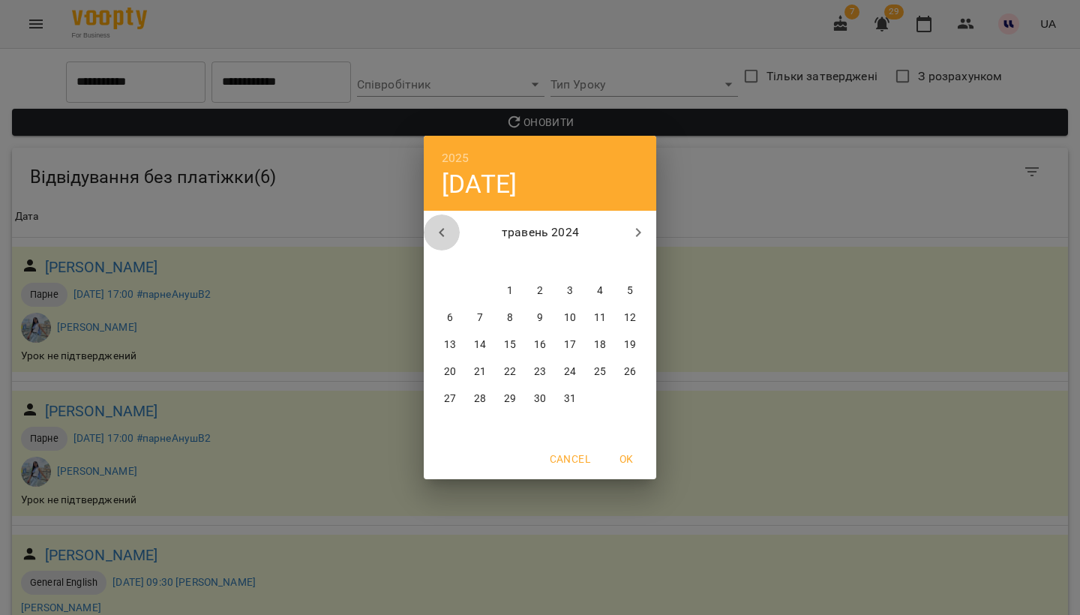
click at [445, 229] on icon "button" at bounding box center [442, 233] width 18 height 18
click at [573, 288] on span "1" at bounding box center [570, 291] width 27 height 15
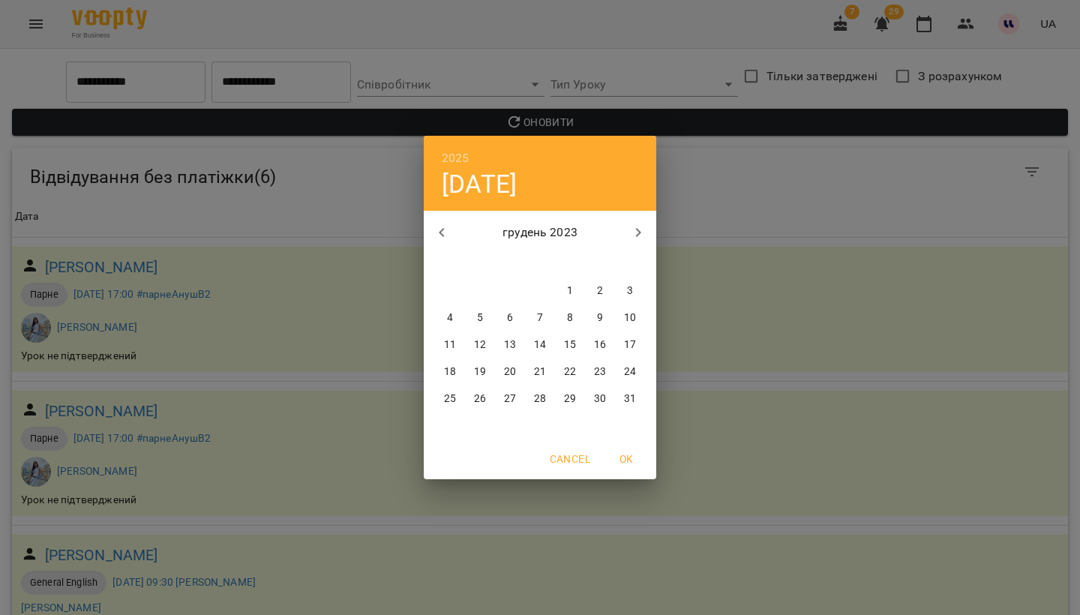
type input "**********"
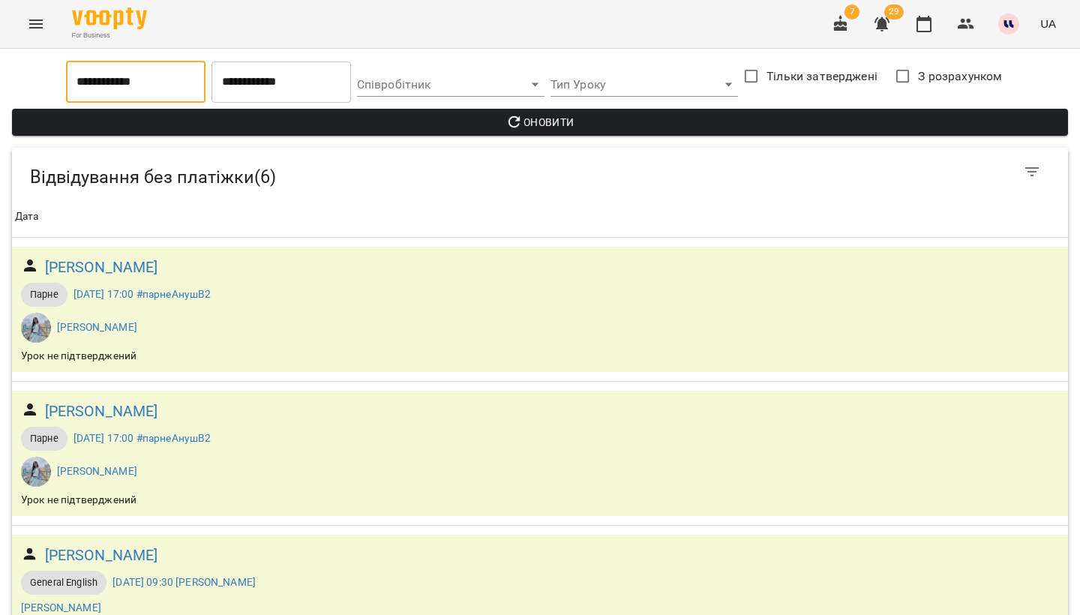
click at [566, 124] on span "Оновити" at bounding box center [540, 122] width 1032 height 18
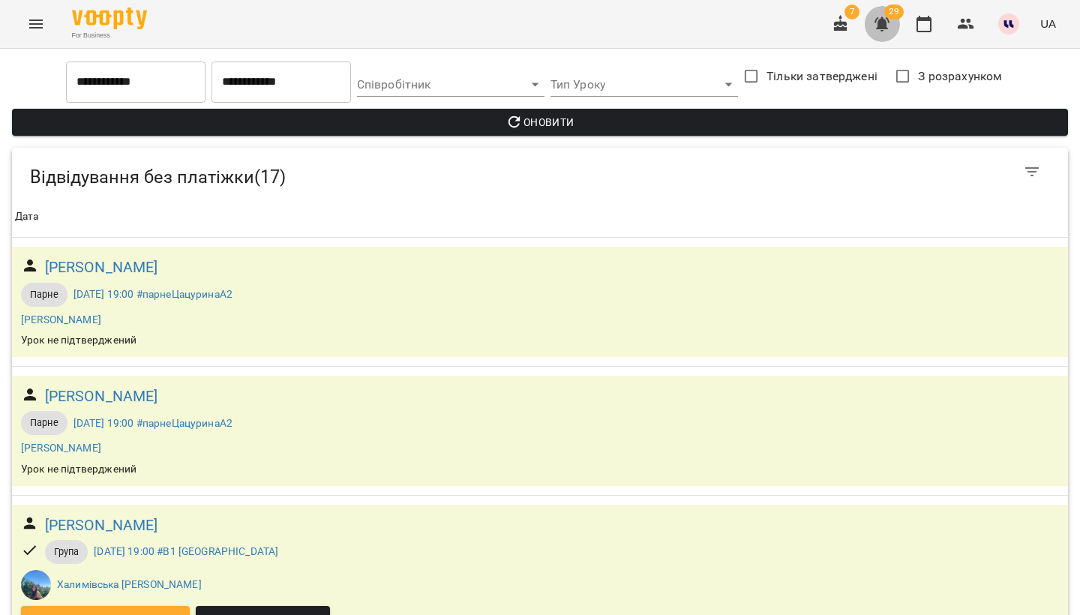
click at [885, 23] on icon "button" at bounding box center [882, 24] width 15 height 14
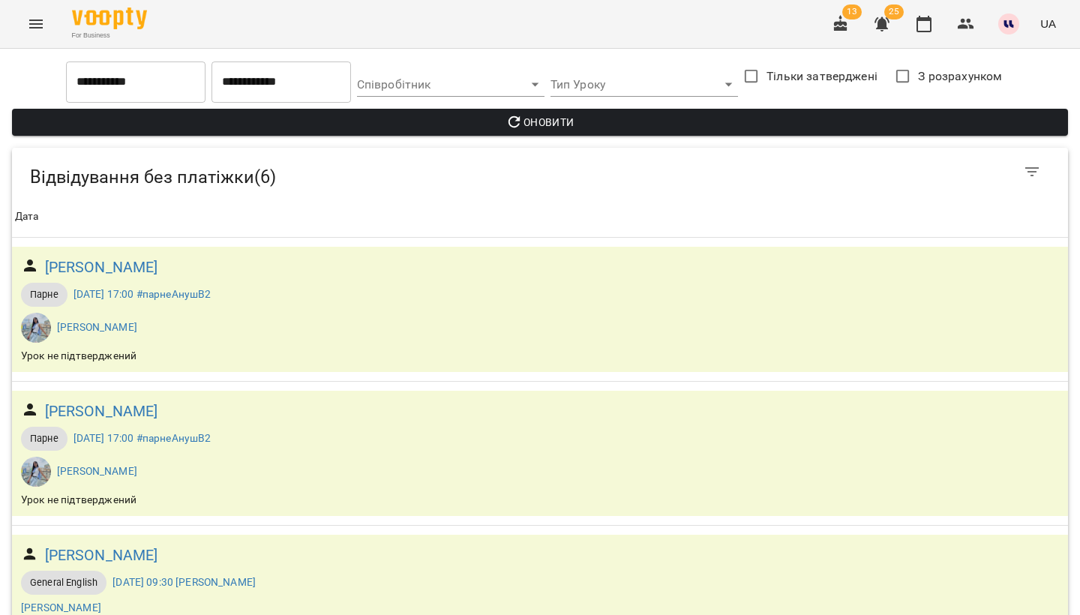
click at [888, 28] on icon "button" at bounding box center [882, 24] width 15 height 14
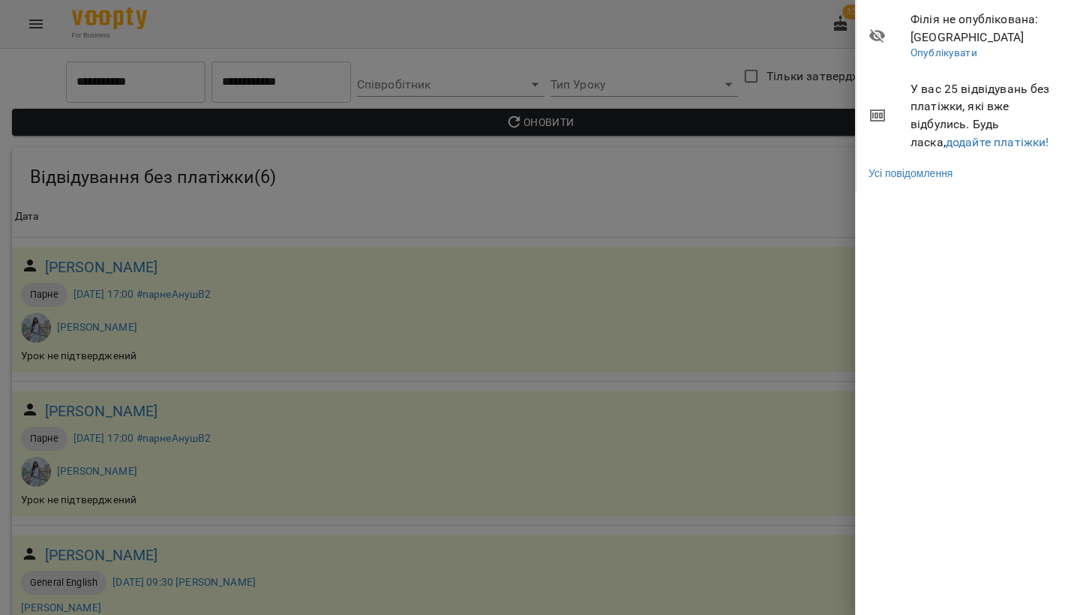
click at [356, 195] on div at bounding box center [540, 307] width 1080 height 615
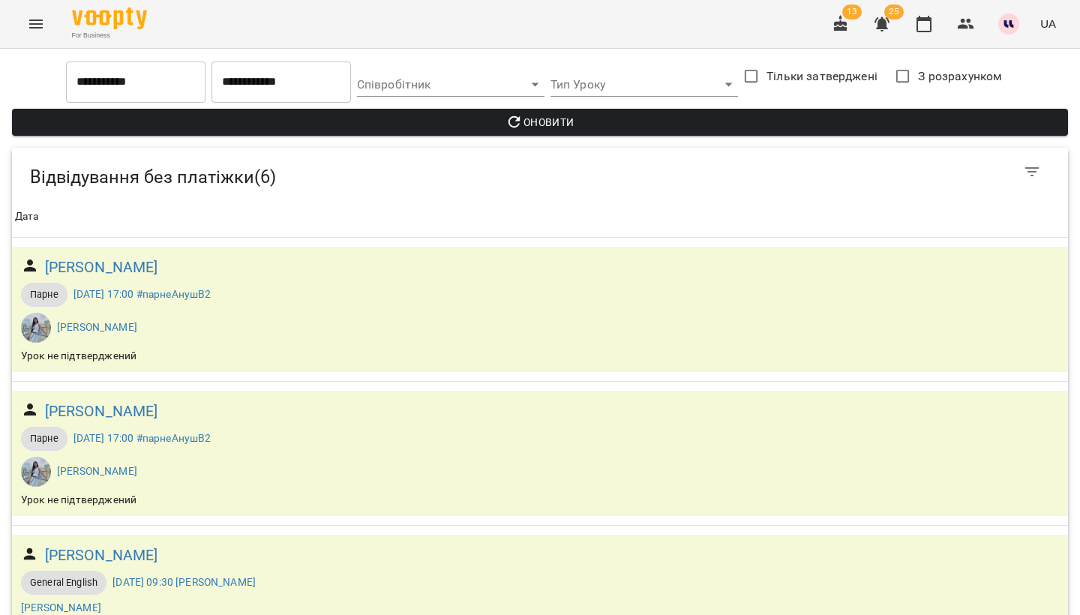
click at [132, 92] on input "**********" at bounding box center [136, 82] width 140 height 42
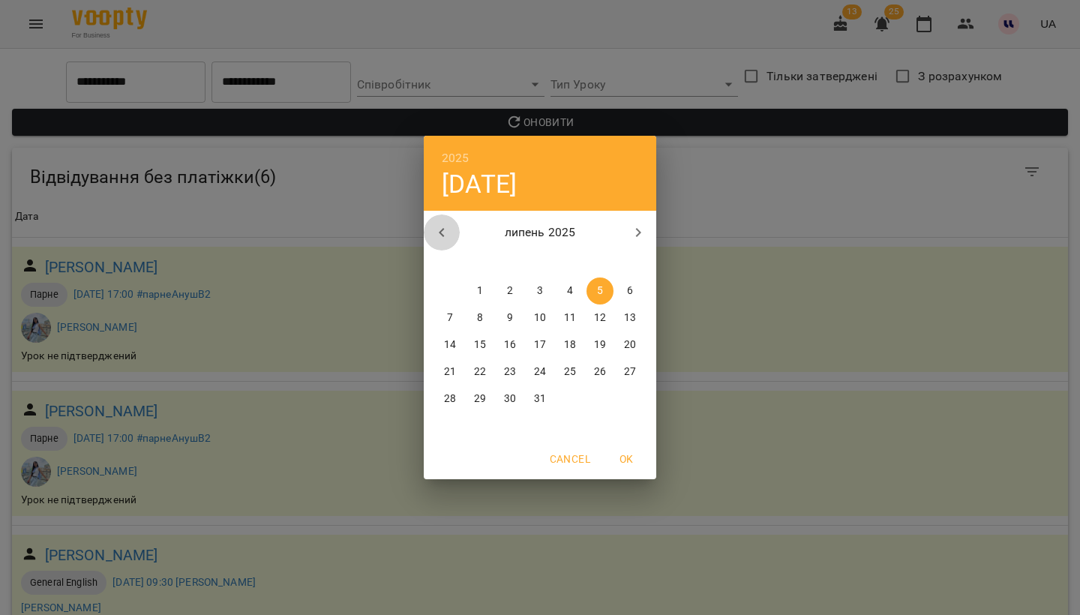
click at [440, 226] on icon "button" at bounding box center [442, 233] width 18 height 18
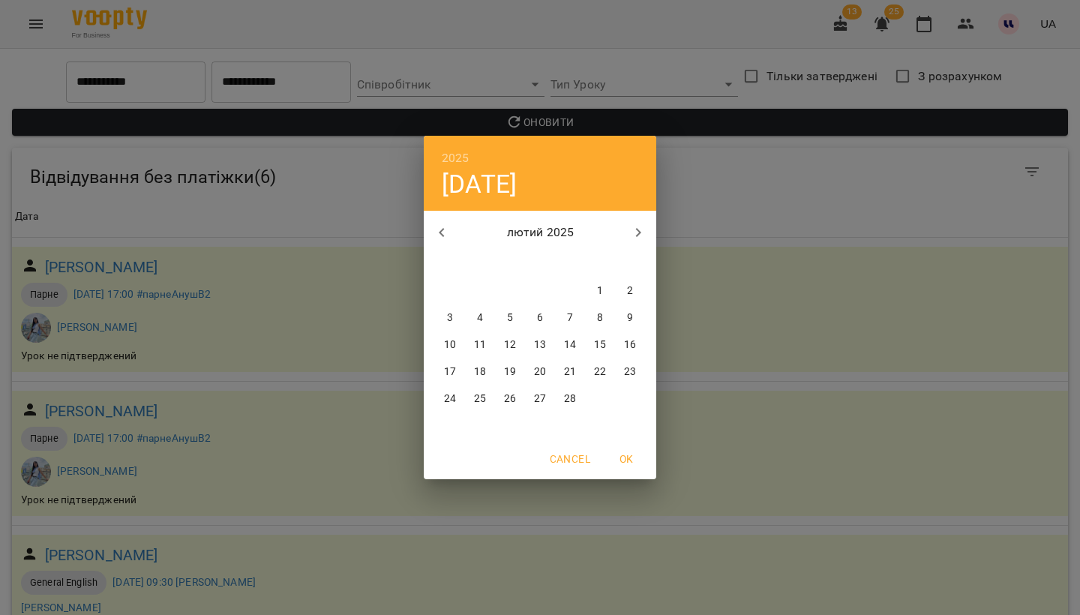
click at [440, 226] on icon "button" at bounding box center [442, 233] width 18 height 18
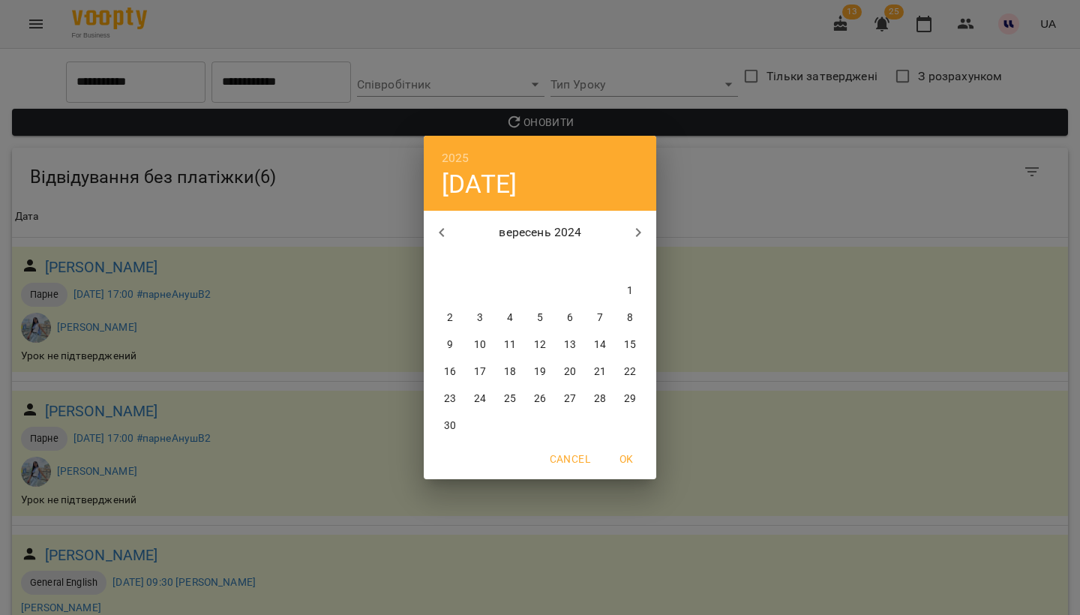
click at [440, 226] on icon "button" at bounding box center [442, 233] width 18 height 18
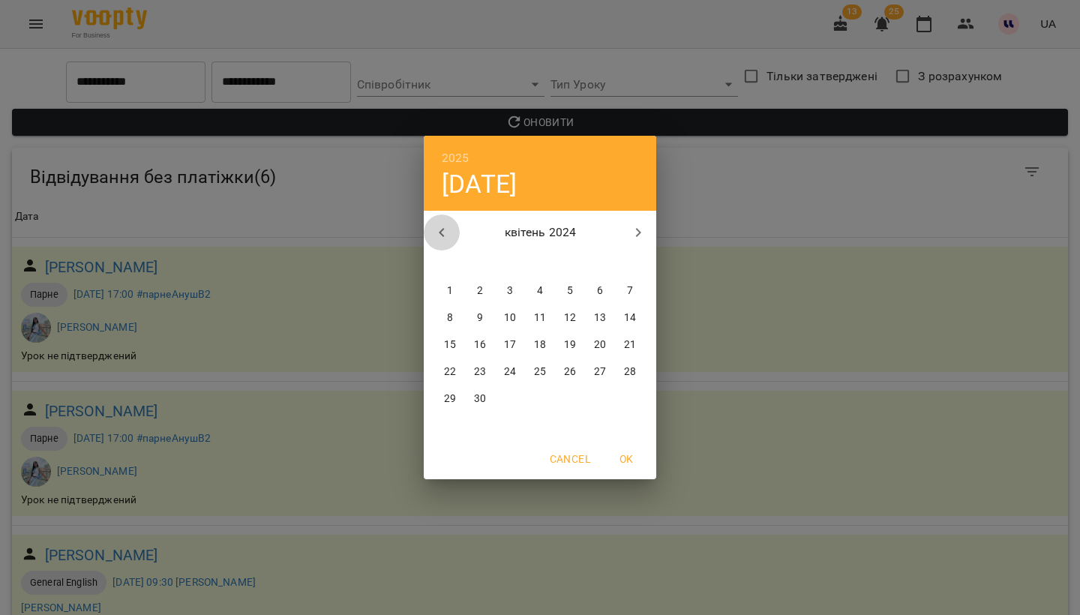
click at [440, 226] on icon "button" at bounding box center [442, 233] width 18 height 18
click at [568, 296] on p "1" at bounding box center [570, 291] width 6 height 15
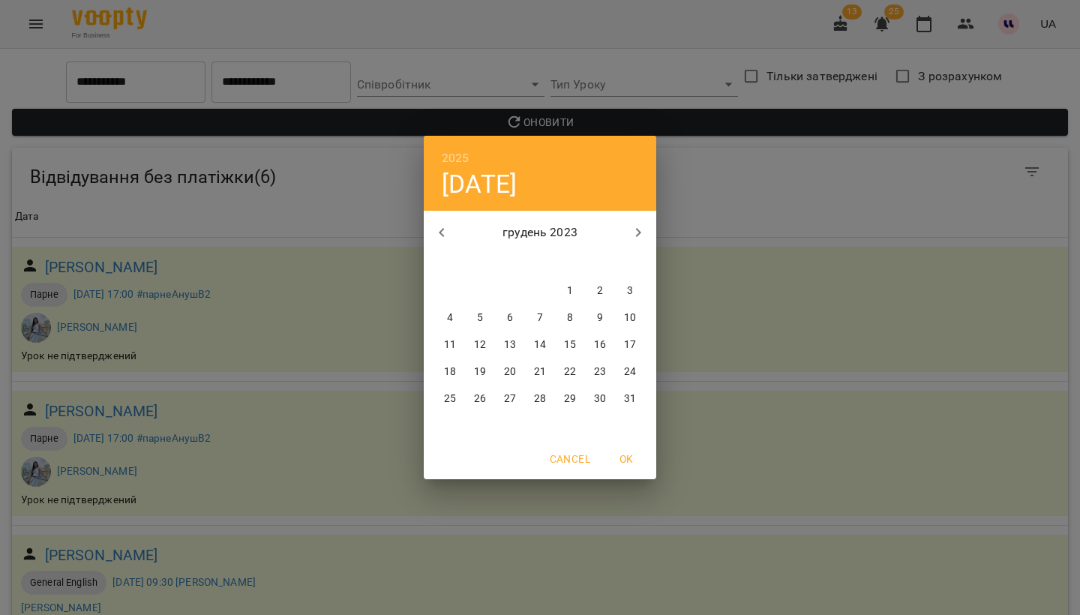
type input "**********"
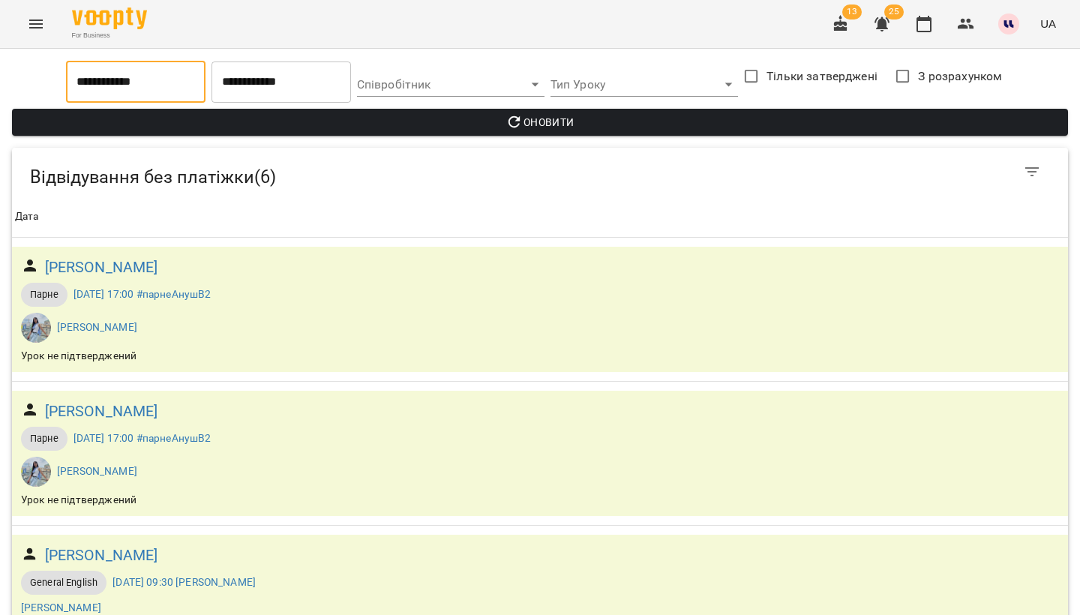
click at [538, 131] on button "Оновити" at bounding box center [540, 122] width 1056 height 27
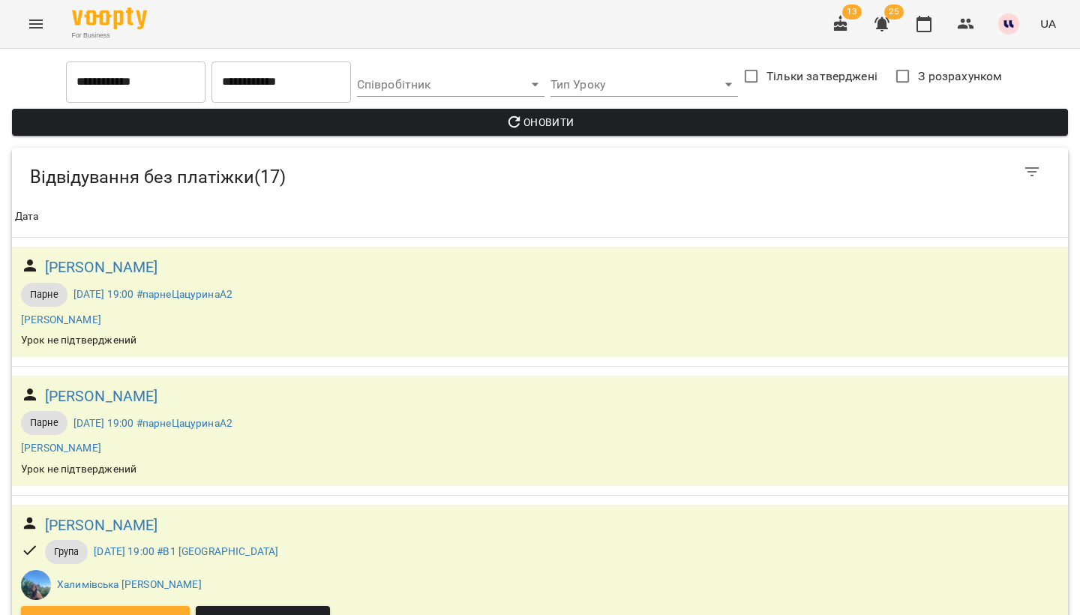
click at [885, 25] on icon "button" at bounding box center [882, 24] width 15 height 14
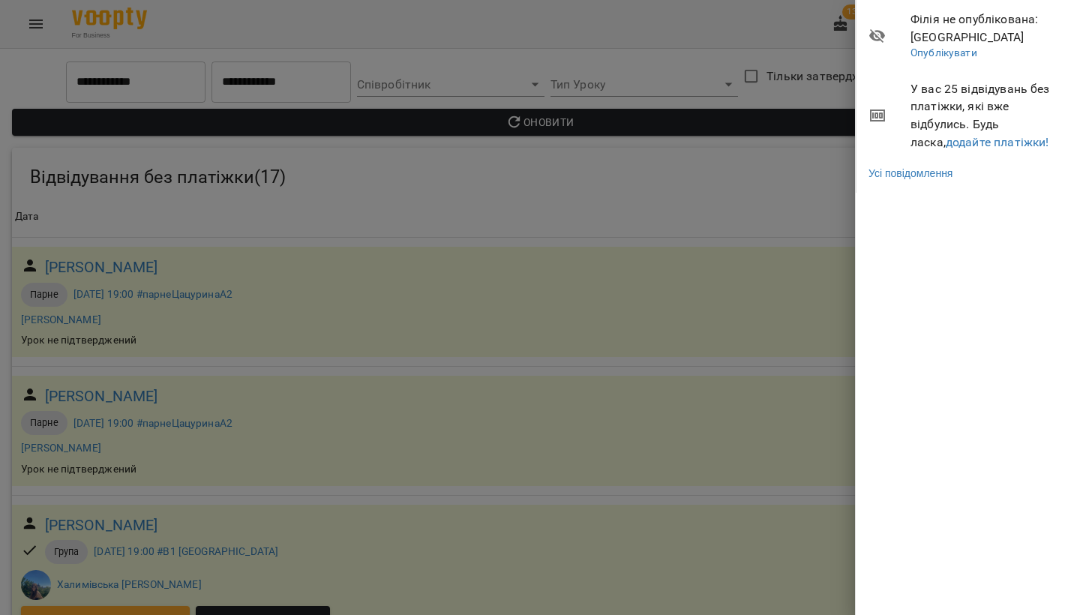
click at [624, 459] on div at bounding box center [540, 307] width 1080 height 615
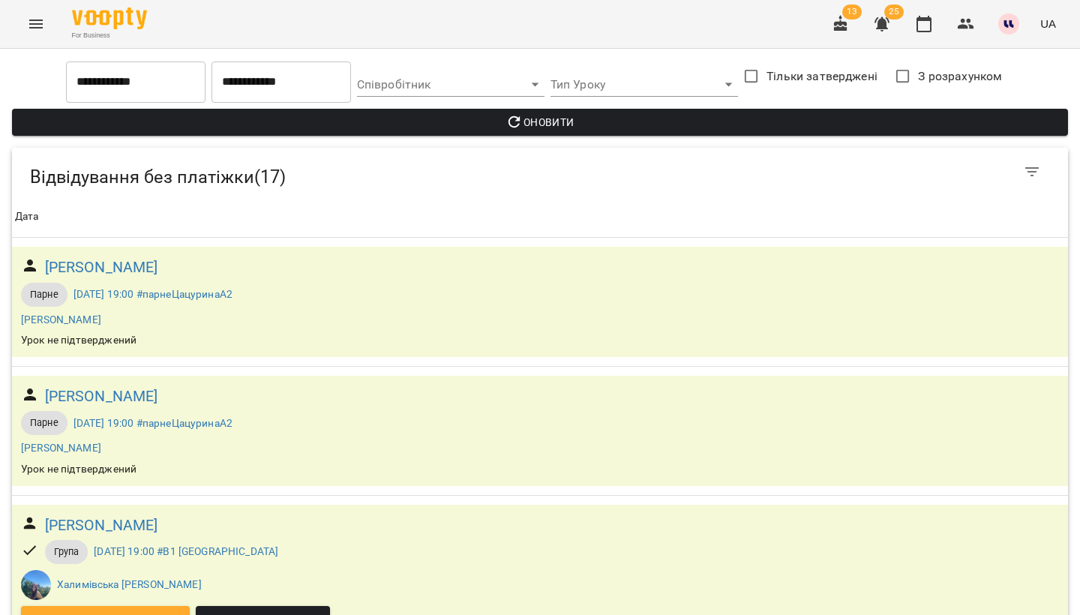
click at [173, 89] on input "**********" at bounding box center [136, 82] width 140 height 42
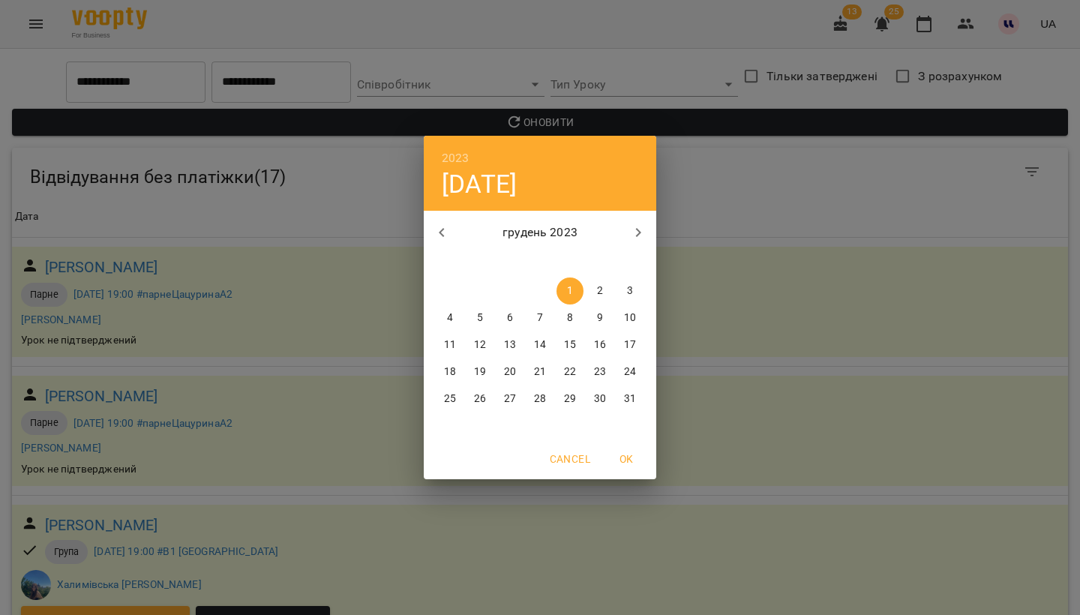
click at [581, 455] on span "Cancel" at bounding box center [570, 459] width 41 height 18
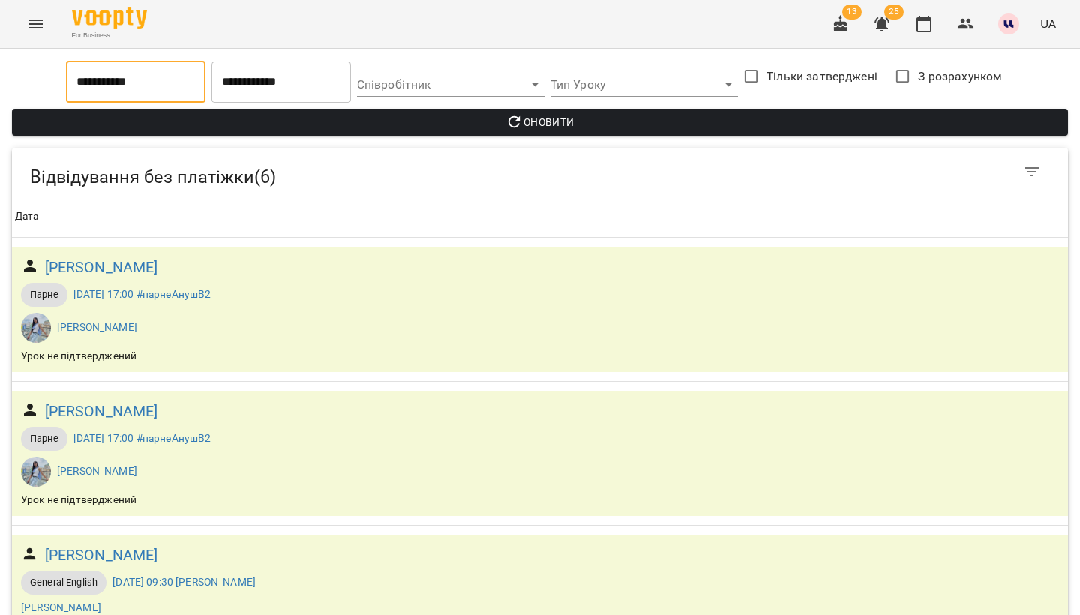
click at [157, 87] on input "**********" at bounding box center [136, 82] width 140 height 42
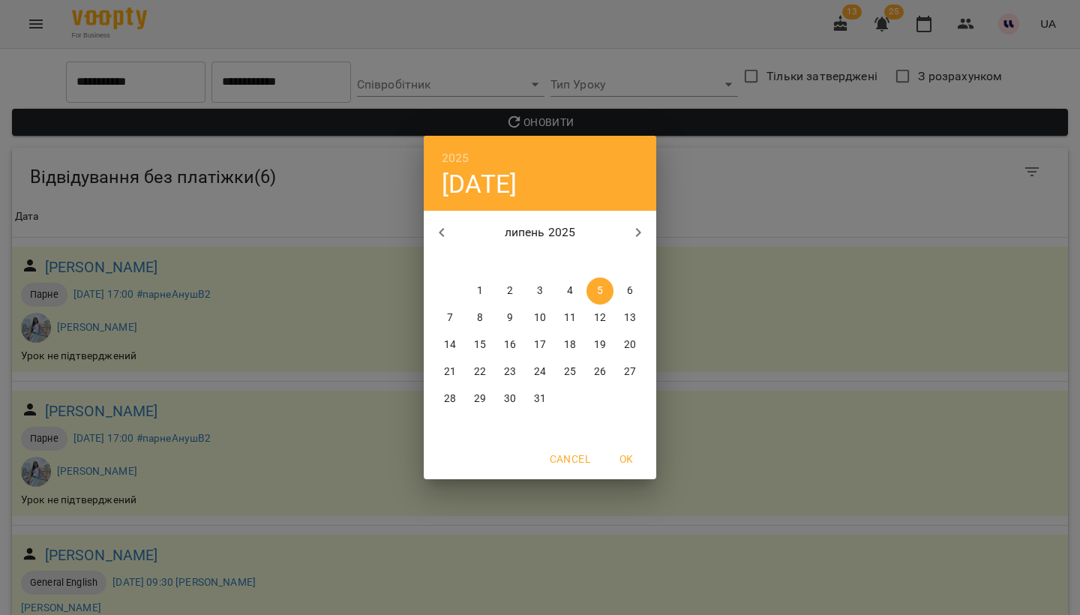
click at [446, 233] on icon "button" at bounding box center [442, 233] width 18 height 18
click at [596, 291] on span "1" at bounding box center [600, 291] width 27 height 15
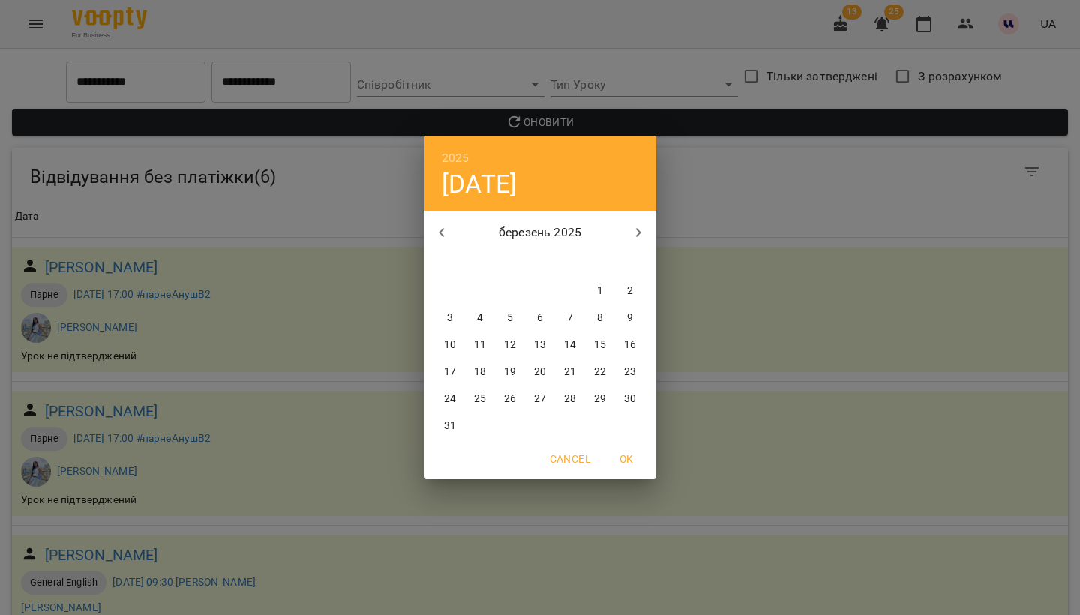
type input "**********"
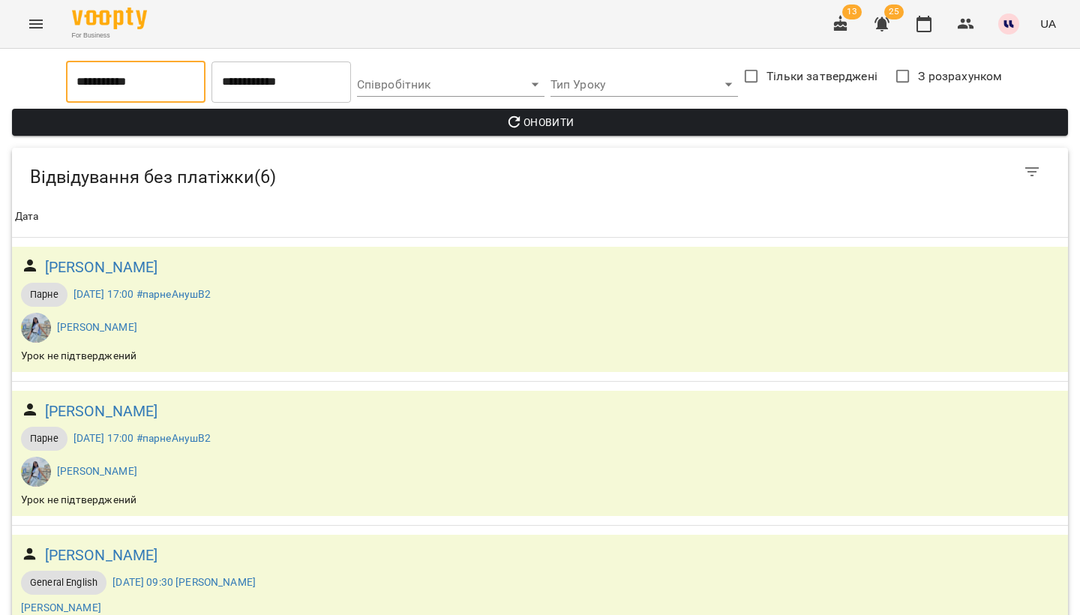
click at [568, 125] on span "Оновити" at bounding box center [540, 122] width 1032 height 18
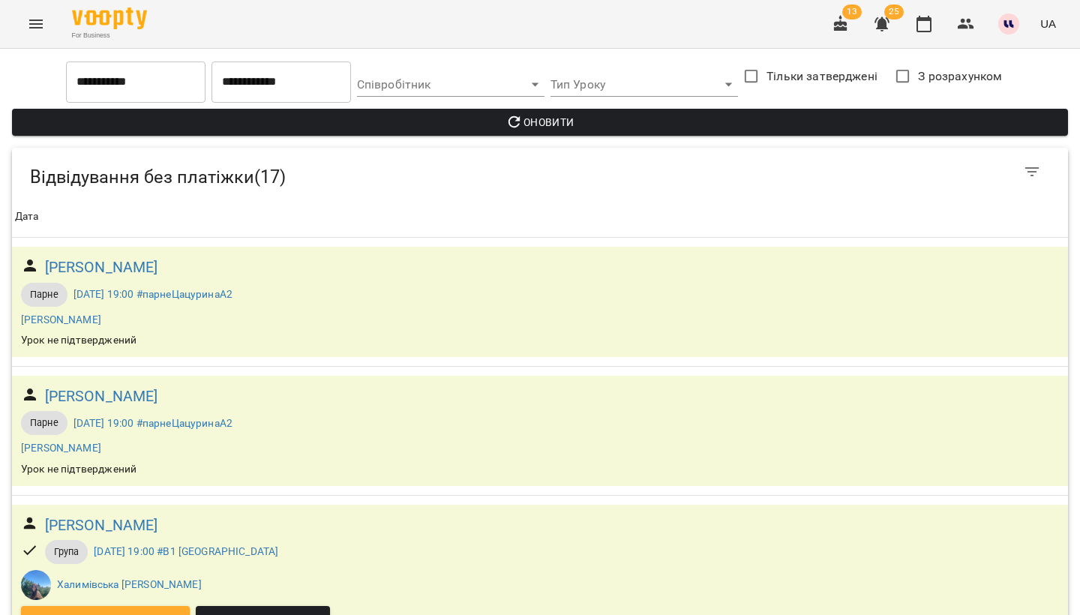
click at [822, 36] on div "For Business 13 25 UA" at bounding box center [540, 24] width 1080 height 48
click at [841, 35] on button "button" at bounding box center [841, 24] width 36 height 36
